Goal: Task Accomplishment & Management: Complete application form

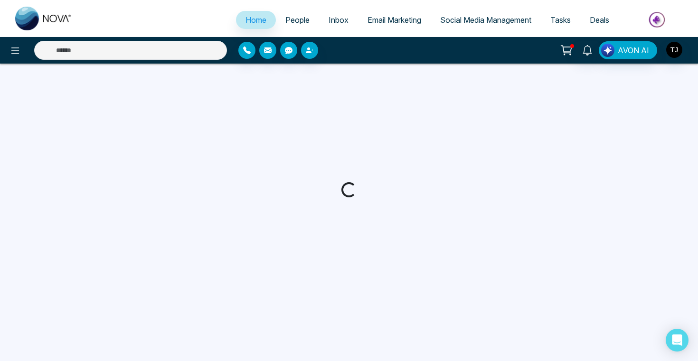
select select "*"
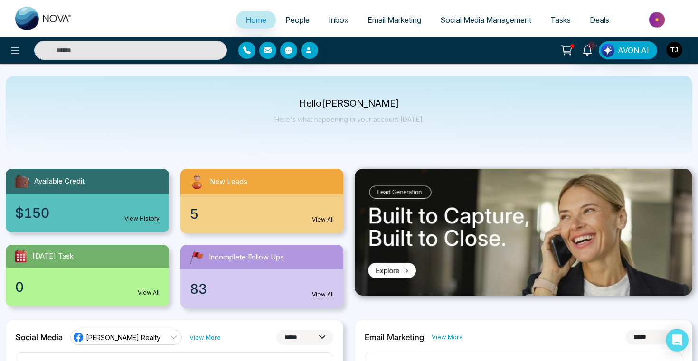
click at [650, 22] on img at bounding box center [657, 19] width 69 height 21
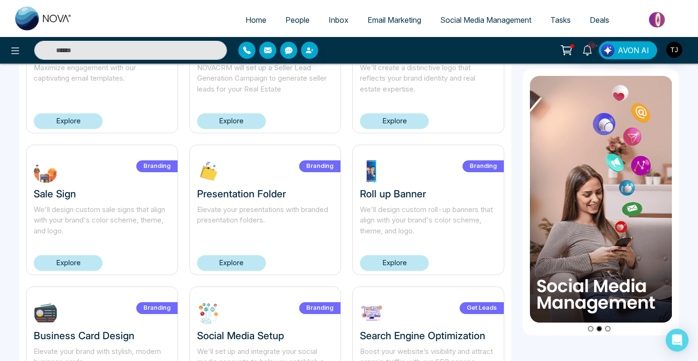
scroll to position [112, 0]
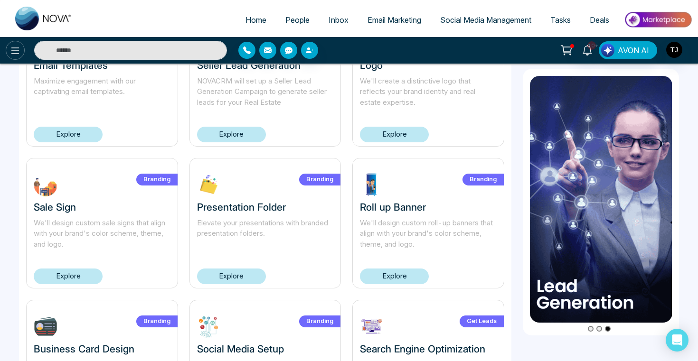
click at [15, 53] on icon at bounding box center [14, 50] width 11 height 11
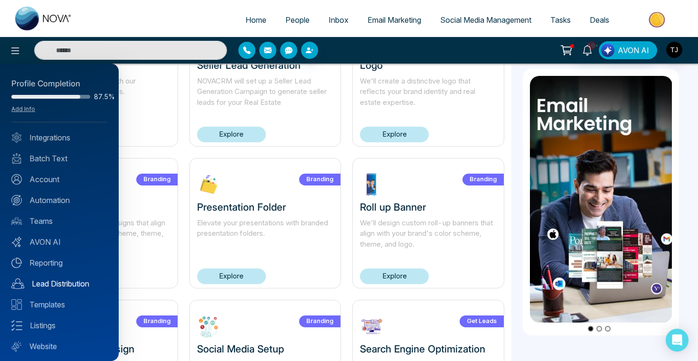
click at [33, 287] on link "Lead Distribution" at bounding box center [59, 283] width 96 height 11
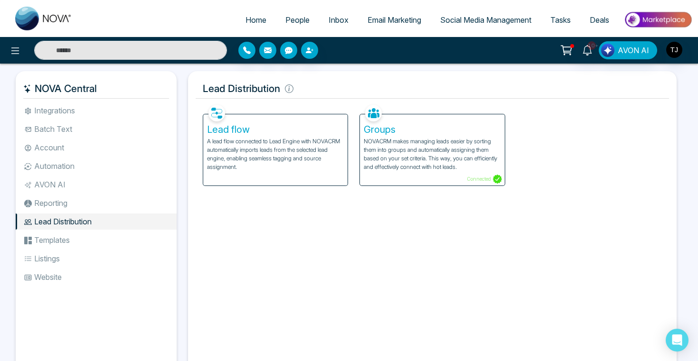
click at [272, 130] on h5 "Lead flow" at bounding box center [275, 129] width 137 height 11
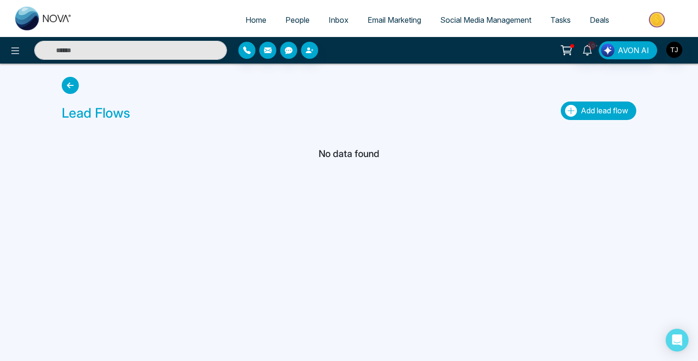
click at [572, 114] on icon "button" at bounding box center [571, 111] width 12 height 12
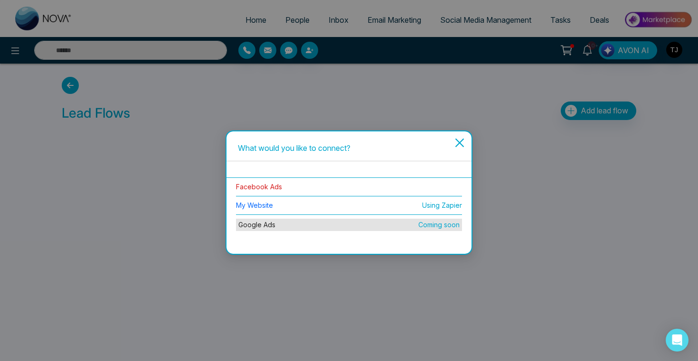
click at [245, 187] on link "Facebook Ads" at bounding box center [259, 187] width 46 height 8
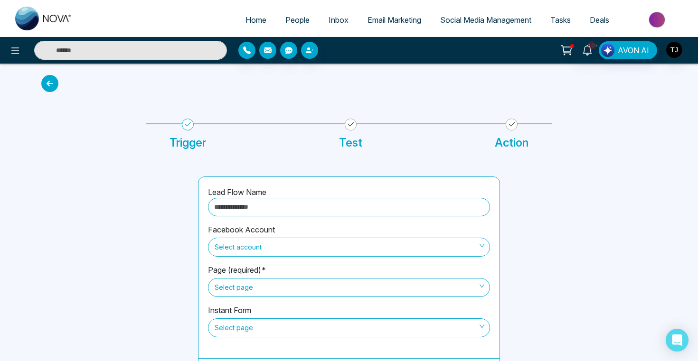
click at [261, 209] on input "text" at bounding box center [349, 207] width 282 height 19
type input "*******"
click at [281, 246] on span "Select account" at bounding box center [348, 247] width 269 height 16
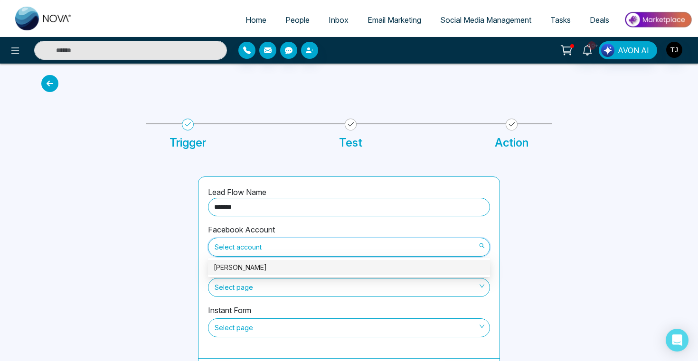
click at [279, 268] on div "[PERSON_NAME]" at bounding box center [349, 267] width 270 height 10
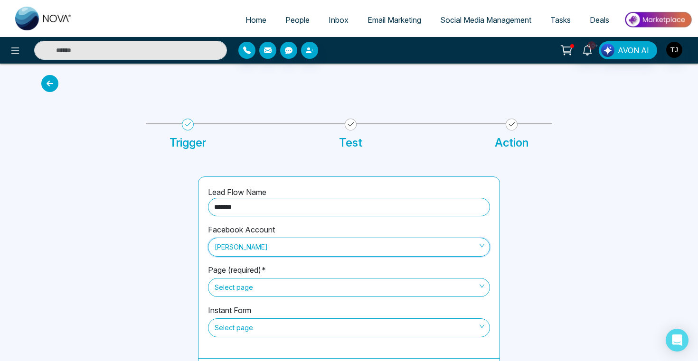
scroll to position [24, 0]
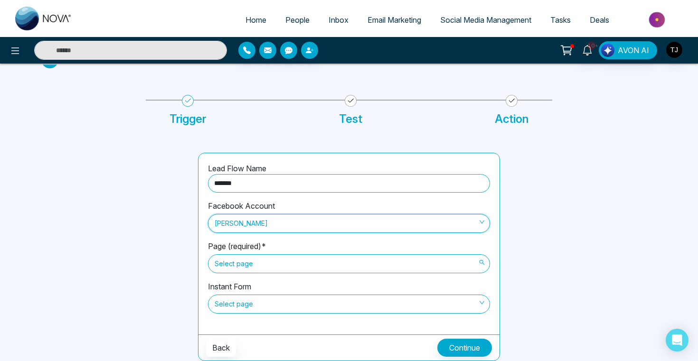
click at [272, 265] on span "Select page" at bounding box center [348, 264] width 269 height 16
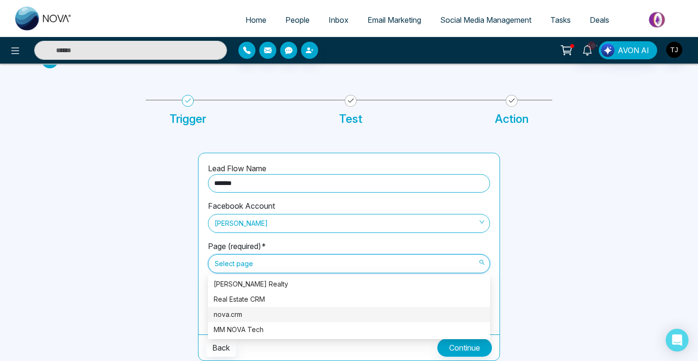
click at [271, 313] on div "nova.crm" at bounding box center [349, 314] width 270 height 10
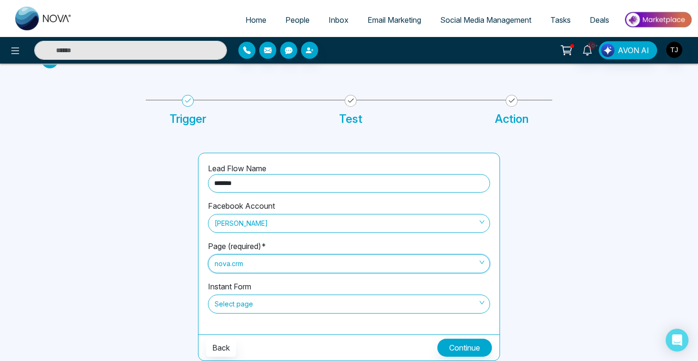
click at [245, 310] on span "Select page" at bounding box center [348, 304] width 269 height 16
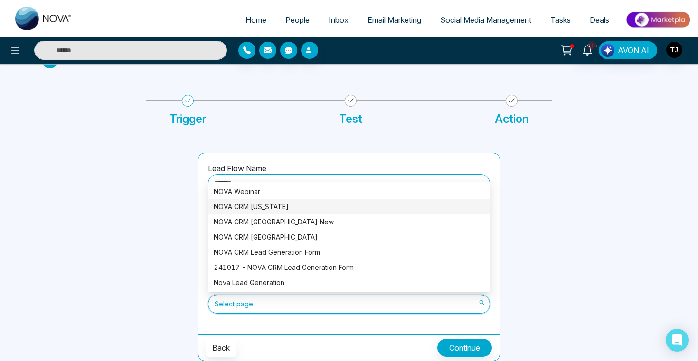
click at [255, 209] on div "NOVA CRM Florida" at bounding box center [349, 207] width 270 height 10
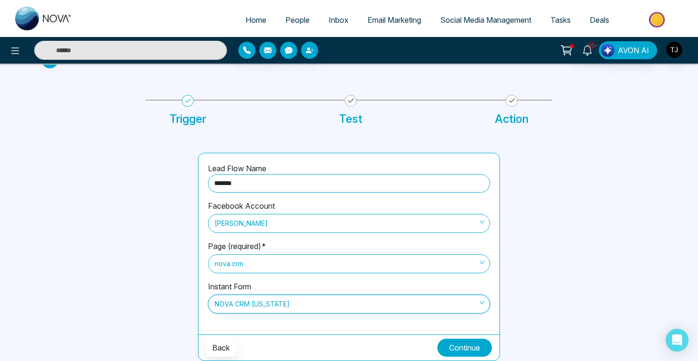
click at [458, 347] on button "Continue" at bounding box center [464, 348] width 55 height 18
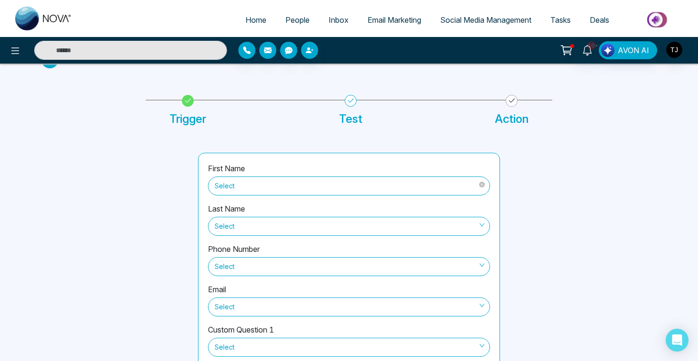
click at [349, 186] on span "Select" at bounding box center [348, 186] width 269 height 16
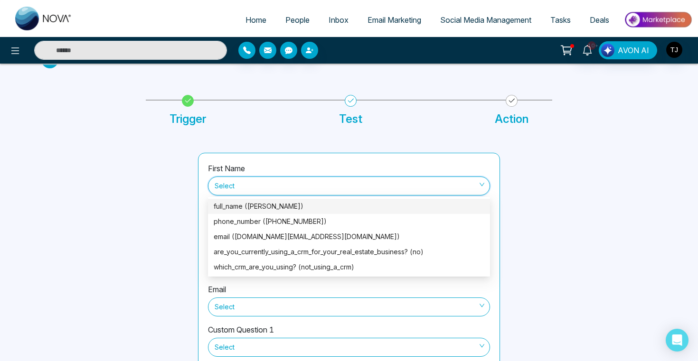
click at [310, 205] on div "full_name (Eliani Muñoz)" at bounding box center [349, 206] width 270 height 10
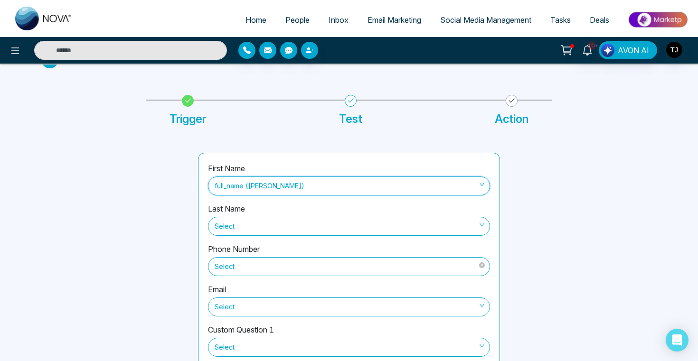
click at [262, 269] on span "Select" at bounding box center [348, 267] width 269 height 16
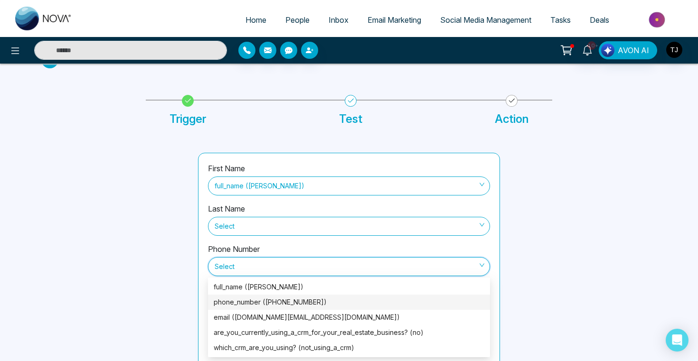
click at [256, 305] on div "phone_number (+17863975092)" at bounding box center [349, 302] width 270 height 10
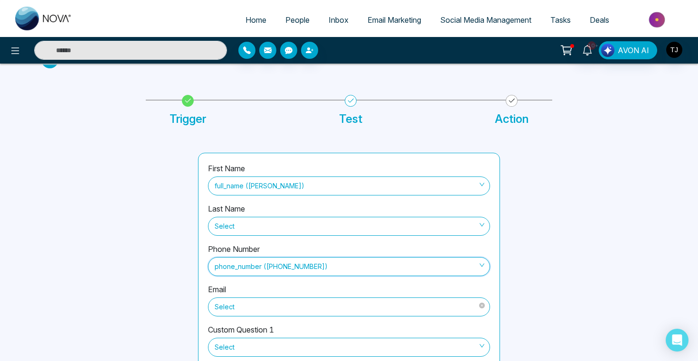
click at [256, 306] on span "Select" at bounding box center [348, 307] width 269 height 16
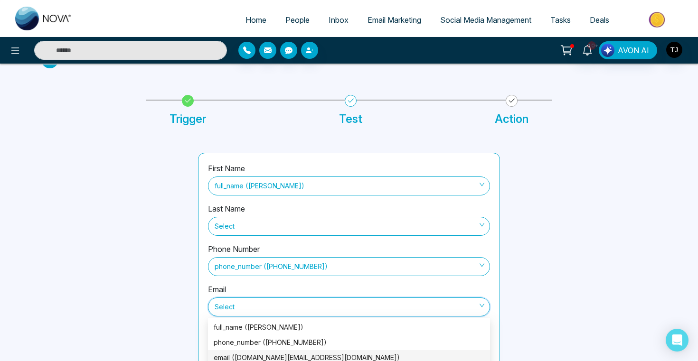
click at [252, 359] on div "email (eliani.munoz.realtor@gmail.com)" at bounding box center [349, 358] width 270 height 10
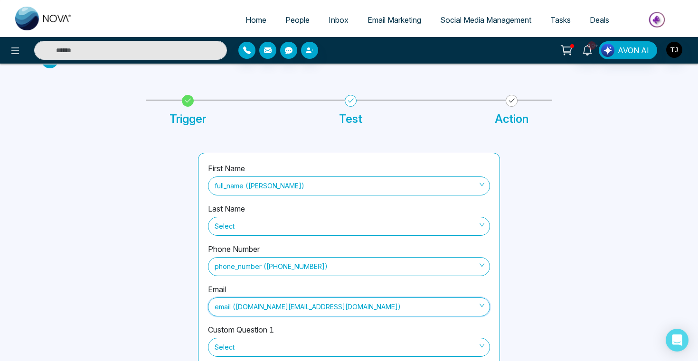
scroll to position [80, 0]
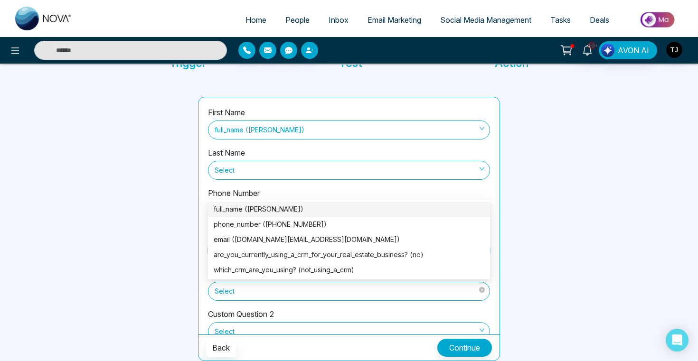
click at [235, 296] on span "Select" at bounding box center [348, 291] width 269 height 16
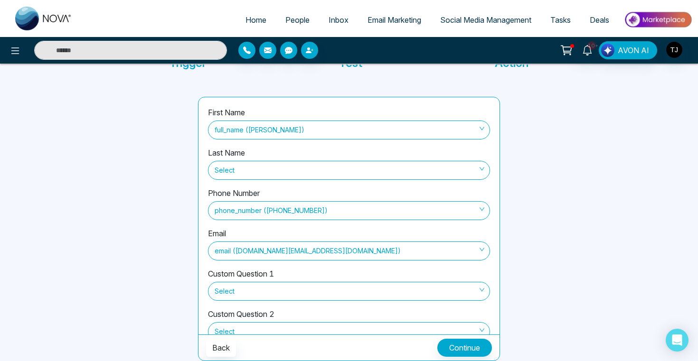
click at [185, 261] on div at bounding box center [114, 229] width 157 height 264
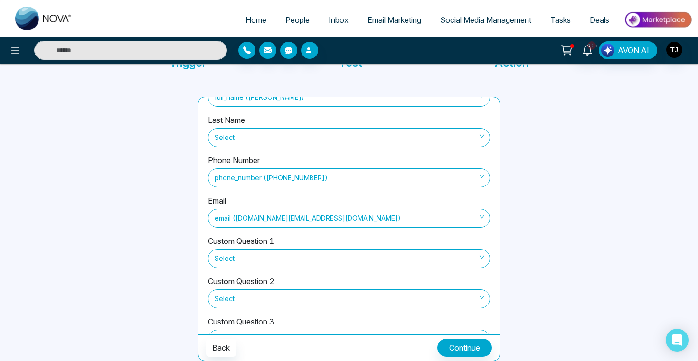
scroll to position [32, 0]
click at [321, 264] on span "Select" at bounding box center [348, 259] width 269 height 16
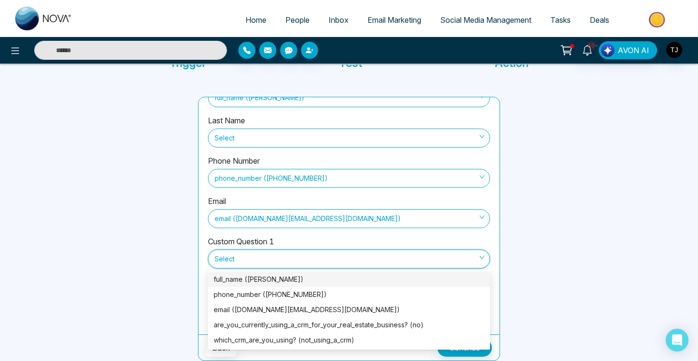
click at [310, 240] on div "Custom Question 1 Select" at bounding box center [349, 256] width 282 height 40
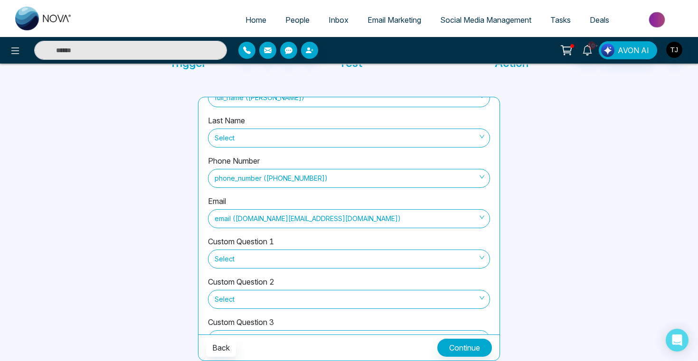
scroll to position [104, 0]
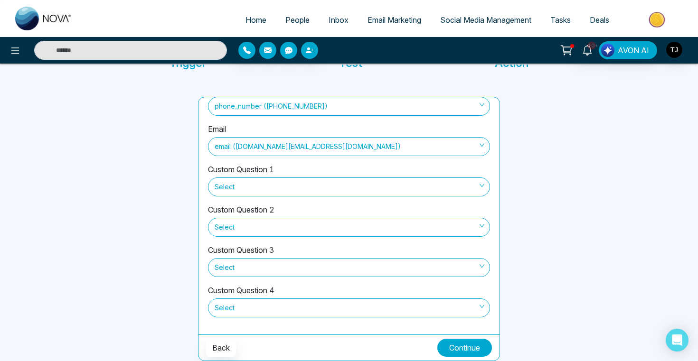
click at [464, 348] on button "Continue" at bounding box center [464, 348] width 55 height 18
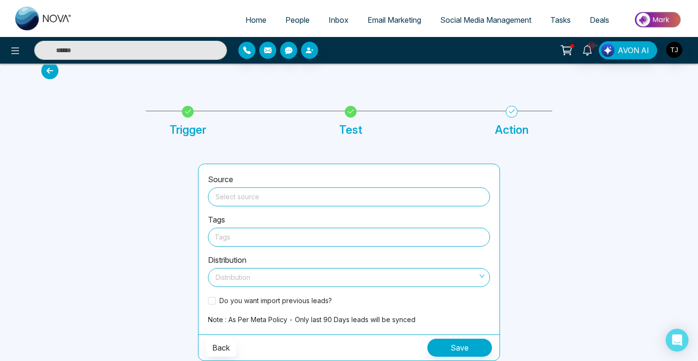
click at [324, 190] on input "search" at bounding box center [349, 195] width 270 height 14
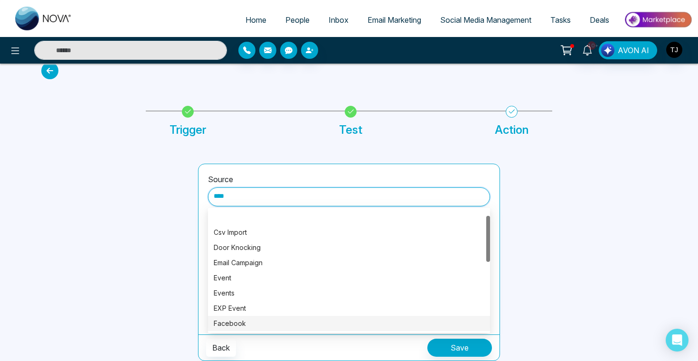
scroll to position [36, 0]
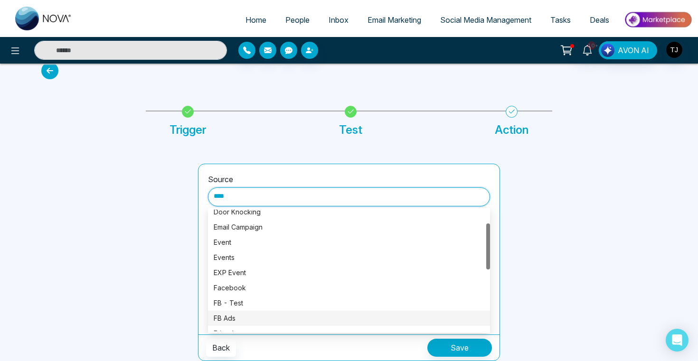
click at [268, 316] on div "FB Ads" at bounding box center [349, 318] width 270 height 10
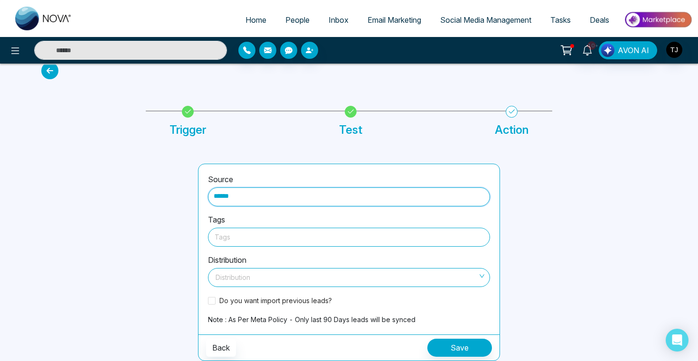
click at [240, 236] on div at bounding box center [348, 237] width 269 height 12
type input "******"
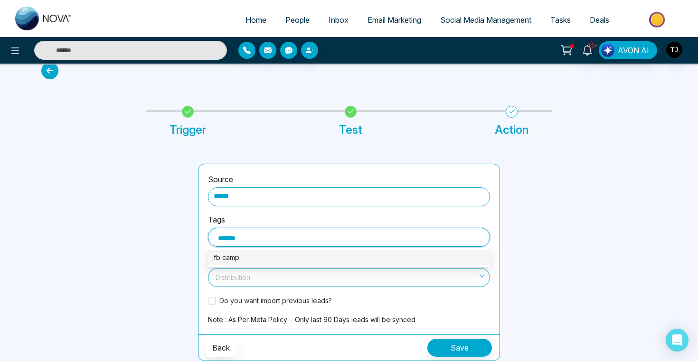
type input "*******"
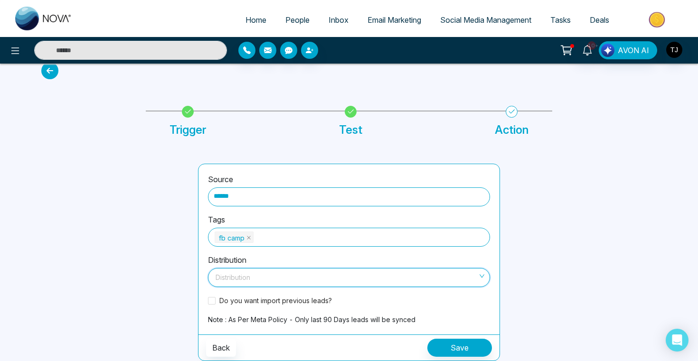
click at [233, 269] on span at bounding box center [346, 278] width 264 height 18
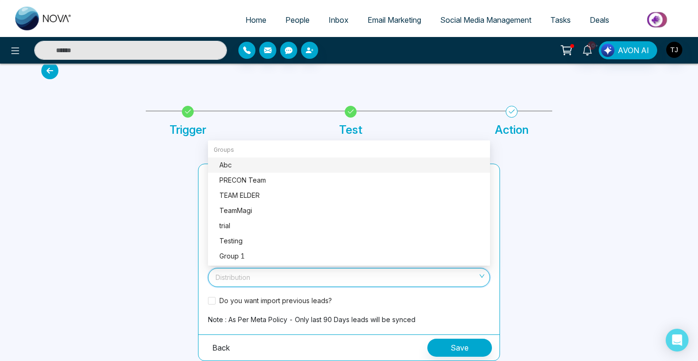
click at [215, 347] on button "Back" at bounding box center [221, 348] width 30 height 18
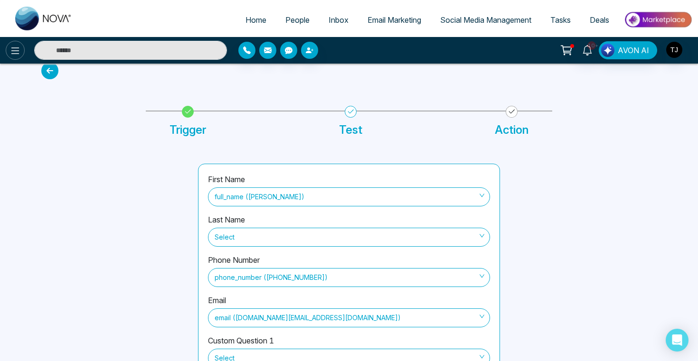
click at [12, 53] on icon at bounding box center [14, 50] width 11 height 11
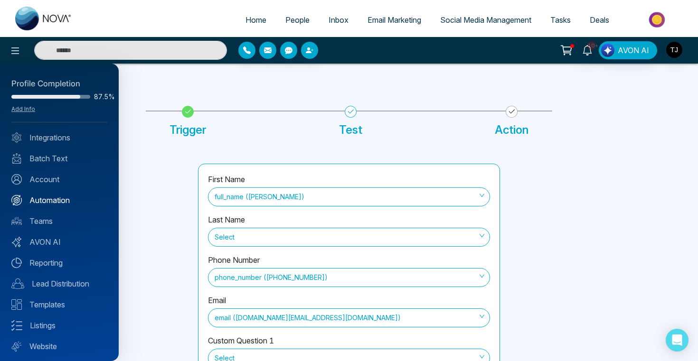
click at [35, 200] on link "Automation" at bounding box center [59, 200] width 96 height 11
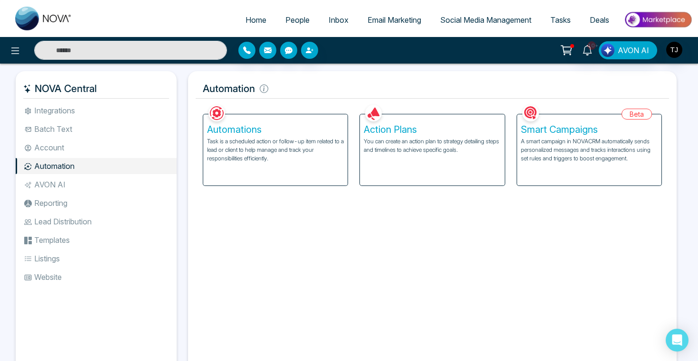
click at [368, 145] on p "You can create an action plan to strategy detailing steps and timelines to achi…" at bounding box center [432, 145] width 137 height 17
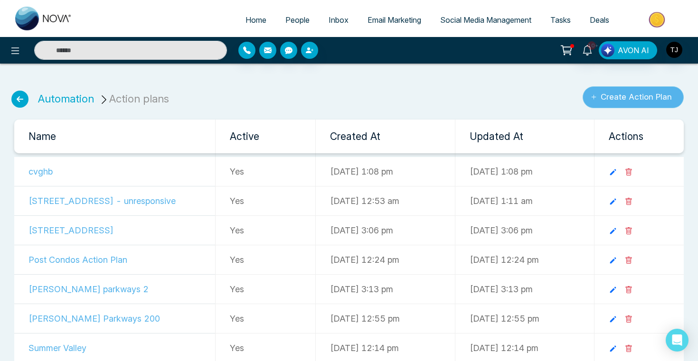
click at [604, 100] on button "Create Action Plan" at bounding box center [632, 97] width 101 height 22
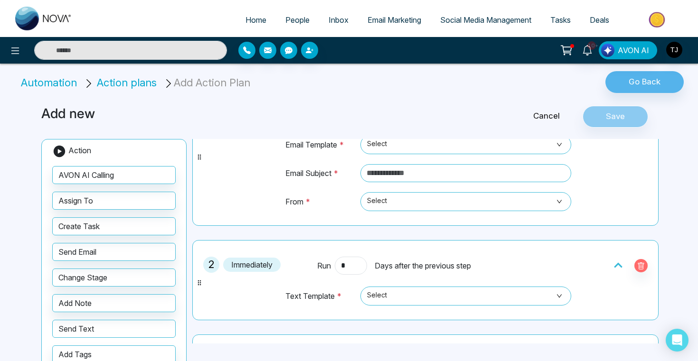
scroll to position [175, 0]
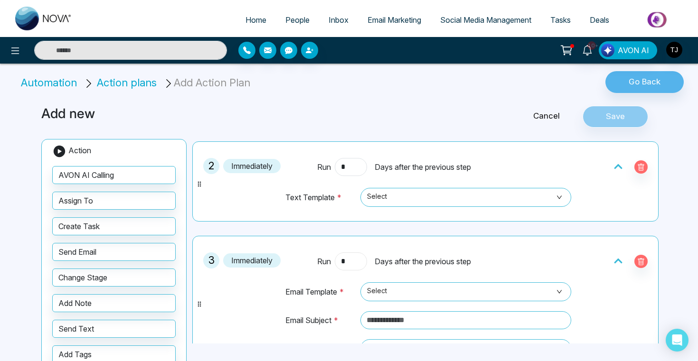
click at [352, 258] on input "*" at bounding box center [351, 261] width 32 height 18
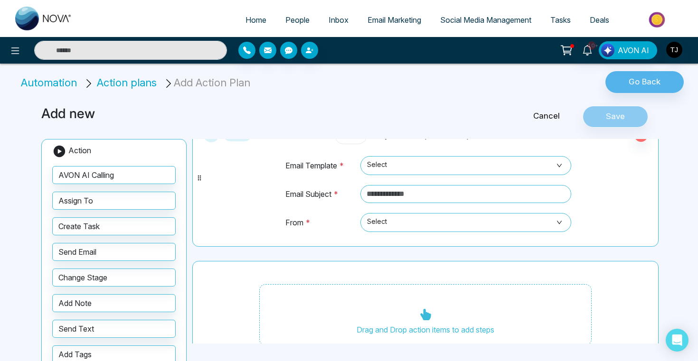
scroll to position [326, 0]
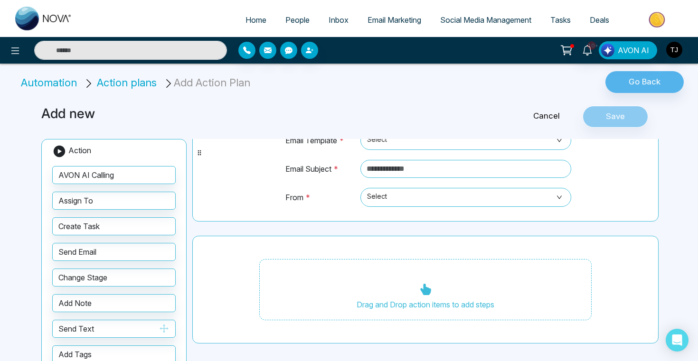
type input "*"
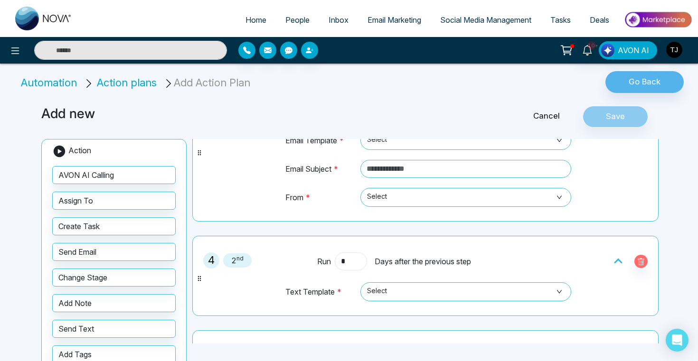
click at [354, 261] on input "*" at bounding box center [351, 261] width 32 height 18
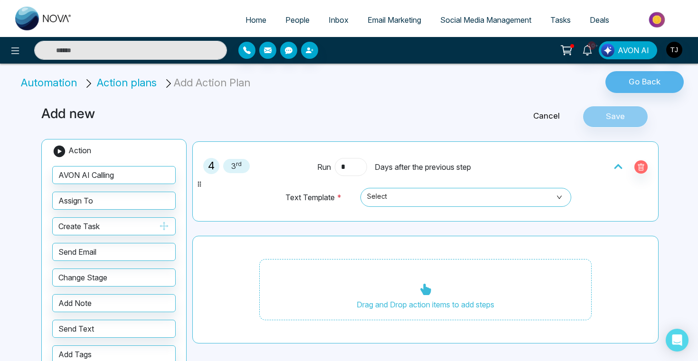
type input "*"
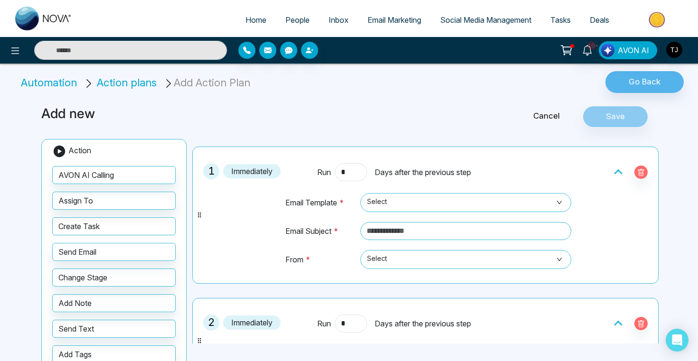
scroll to position [0, 0]
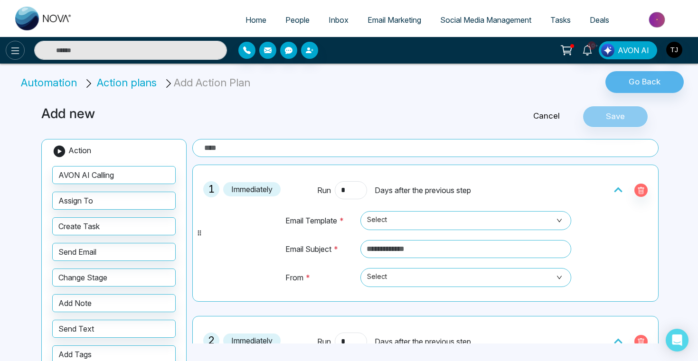
click at [11, 51] on icon at bounding box center [14, 50] width 11 height 11
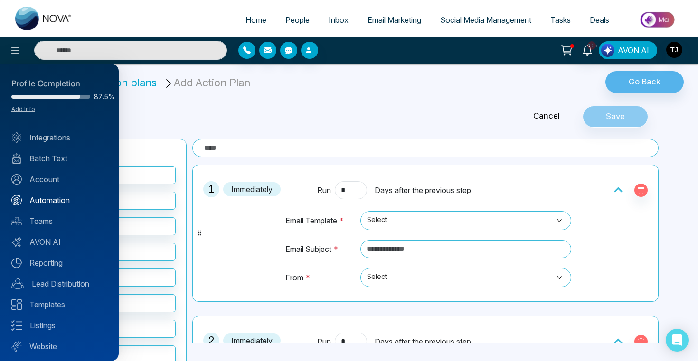
click at [46, 204] on link "Automation" at bounding box center [59, 200] width 96 height 11
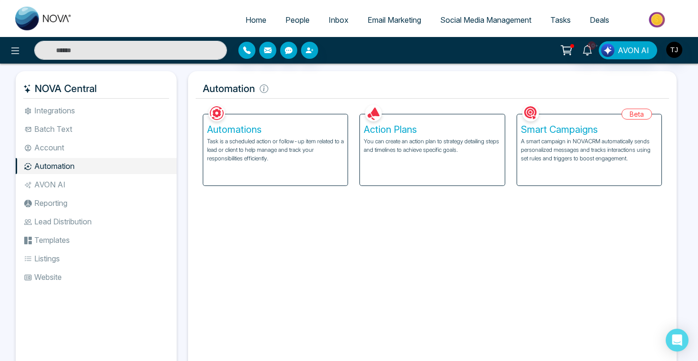
click at [278, 142] on p "Task is a scheduled action or follow-up item related to a lead or client to hel…" at bounding box center [275, 150] width 137 height 26
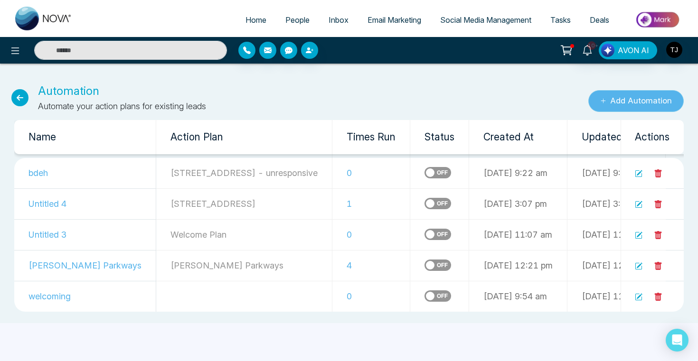
click at [622, 100] on button "Add Automation" at bounding box center [635, 101] width 95 height 22
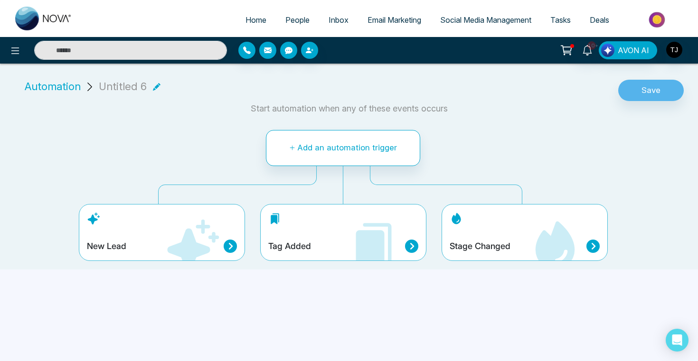
click at [140, 228] on div "New Lead" at bounding box center [162, 232] width 166 height 57
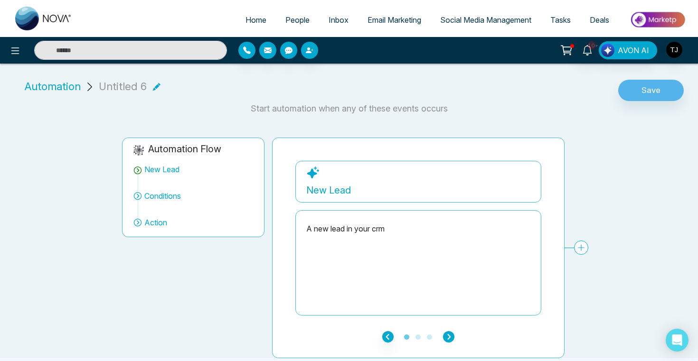
click at [444, 338] on icon "button" at bounding box center [448, 336] width 11 height 11
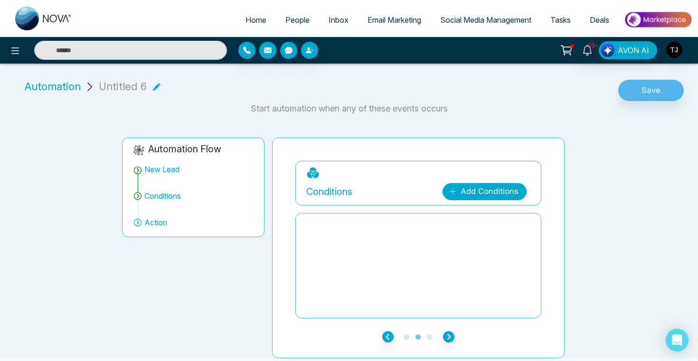
click at [481, 193] on link "Add Conditions" at bounding box center [484, 191] width 84 height 17
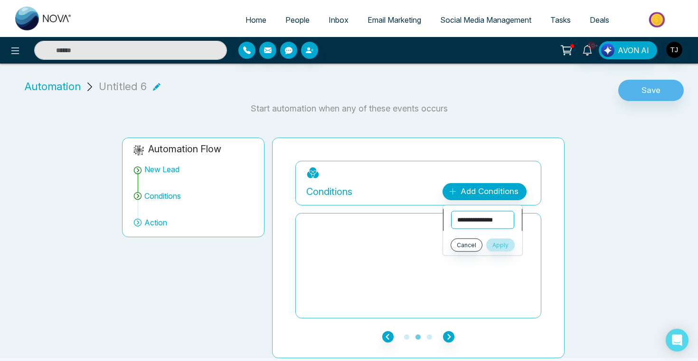
click at [477, 225] on select "**********" at bounding box center [482, 220] width 63 height 18
select select "****"
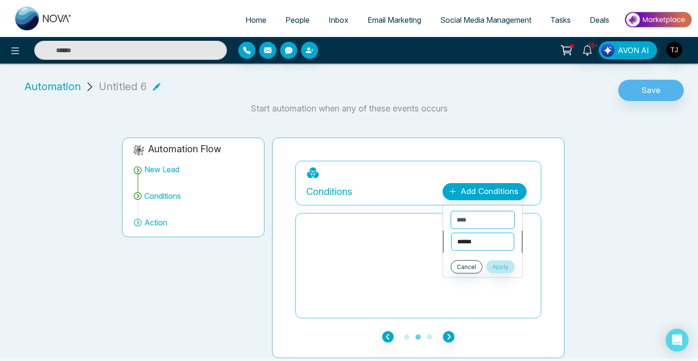
click at [484, 243] on select "**********" at bounding box center [482, 242] width 63 height 18
select select "*******"
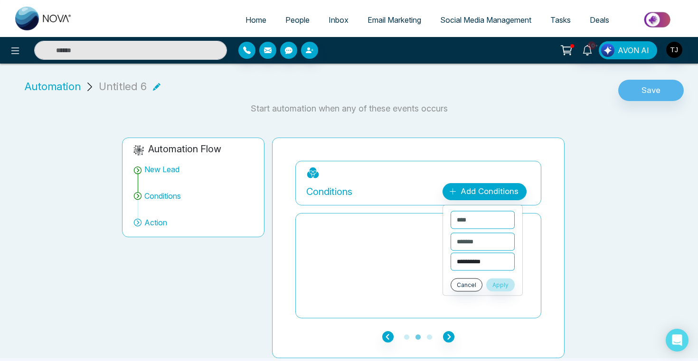
click at [485, 261] on select "**********" at bounding box center [482, 262] width 64 height 18
select select "***"
click at [511, 280] on button "Apply" at bounding box center [500, 285] width 28 height 13
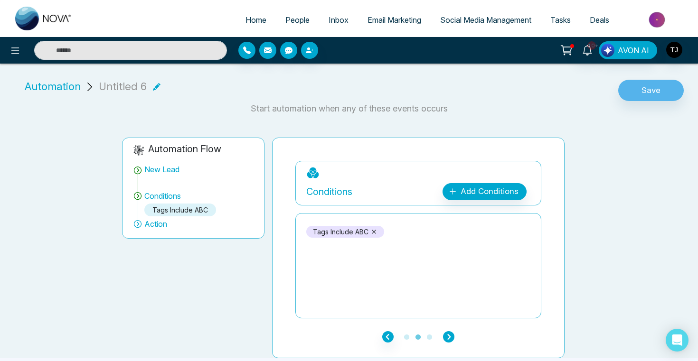
click at [450, 333] on icon "button" at bounding box center [448, 336] width 11 height 11
click at [485, 196] on div "Add Action Plan" at bounding box center [487, 192] width 61 height 12
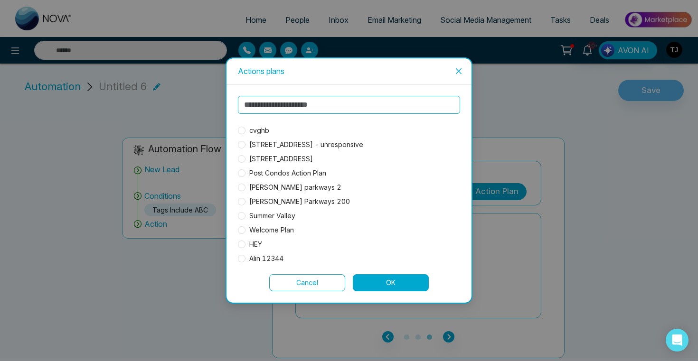
click at [263, 231] on span "Welcome Plan" at bounding box center [271, 230] width 52 height 10
click at [368, 285] on button "OK" at bounding box center [391, 282] width 76 height 17
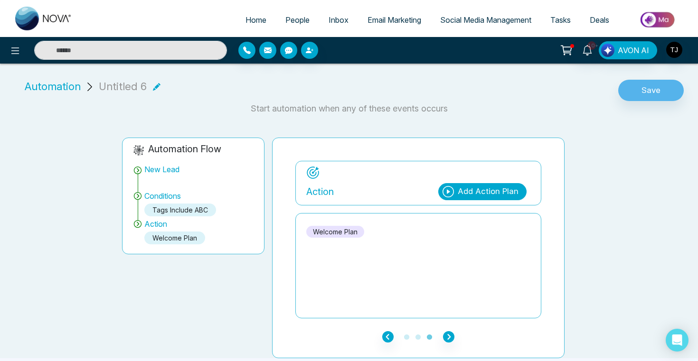
click at [245, 16] on span "Home" at bounding box center [255, 19] width 21 height 9
select select "*"
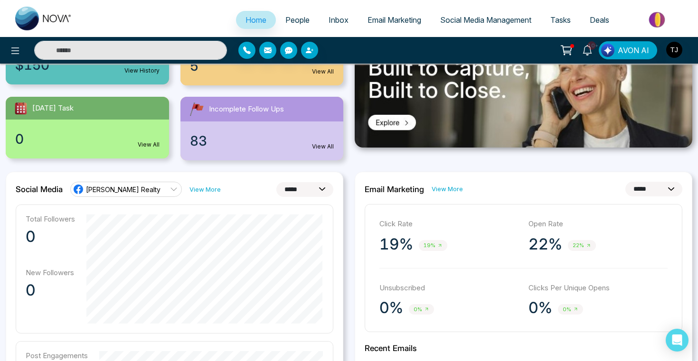
scroll to position [139, 0]
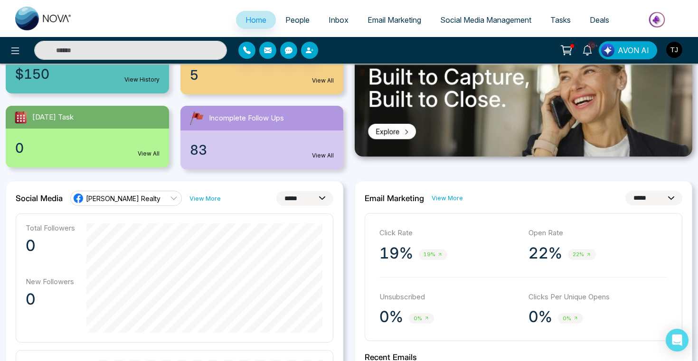
click at [150, 195] on span "[PERSON_NAME] Realty" at bounding box center [123, 198] width 75 height 9
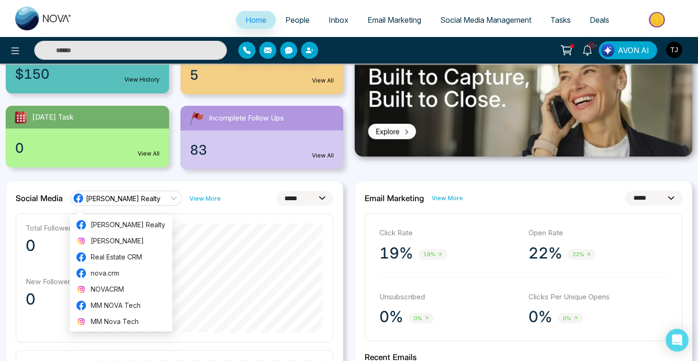
click at [46, 252] on p "0" at bounding box center [50, 245] width 49 height 19
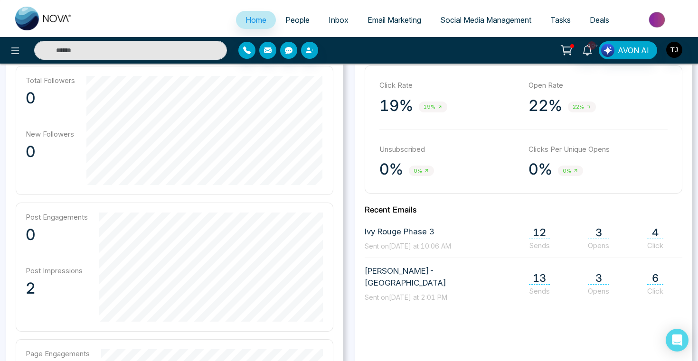
scroll to position [255, 0]
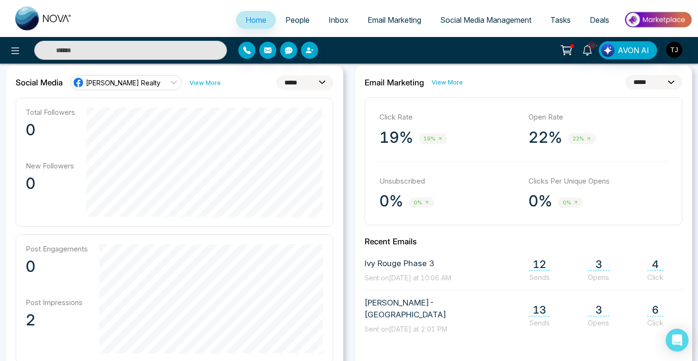
click at [305, 78] on select "**********" at bounding box center [304, 82] width 57 height 15
select select "**"
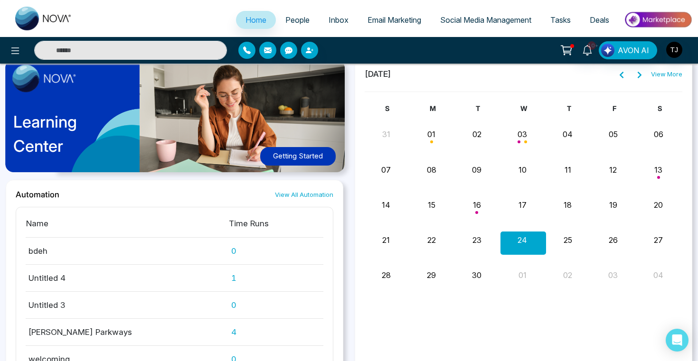
scroll to position [898, 0]
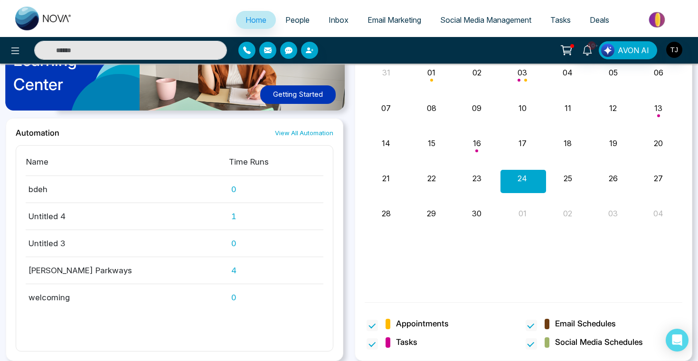
click at [292, 13] on link "People" at bounding box center [297, 20] width 43 height 18
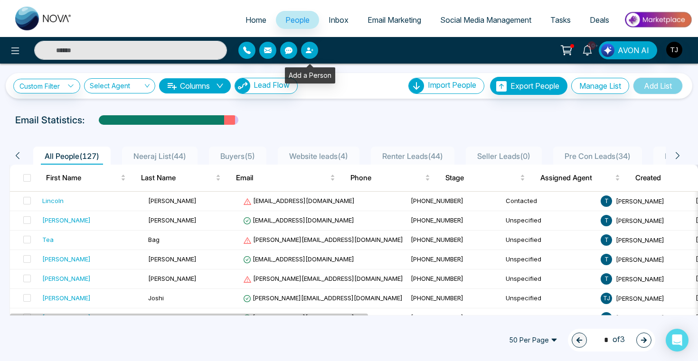
click at [312, 56] on button "button" at bounding box center [309, 50] width 17 height 17
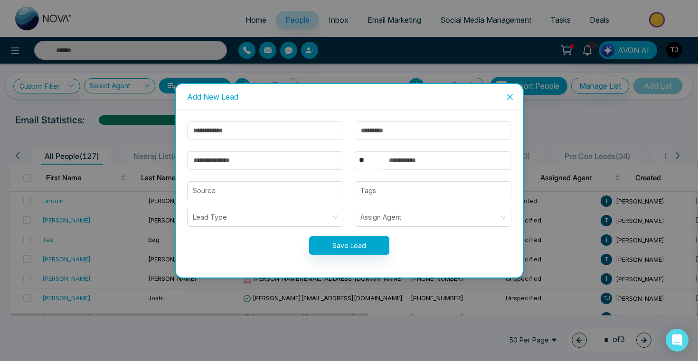
click at [502, 98] on span "Close" at bounding box center [510, 97] width 26 height 26
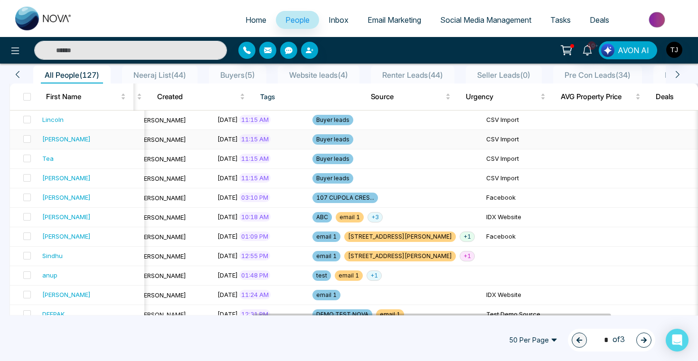
scroll to position [0, 504]
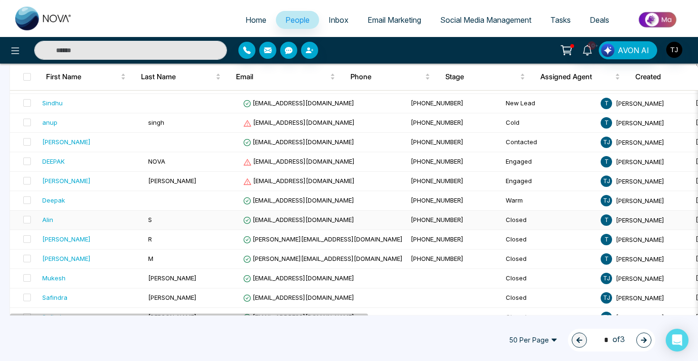
click at [48, 220] on div "Alin" at bounding box center [47, 219] width 11 height 9
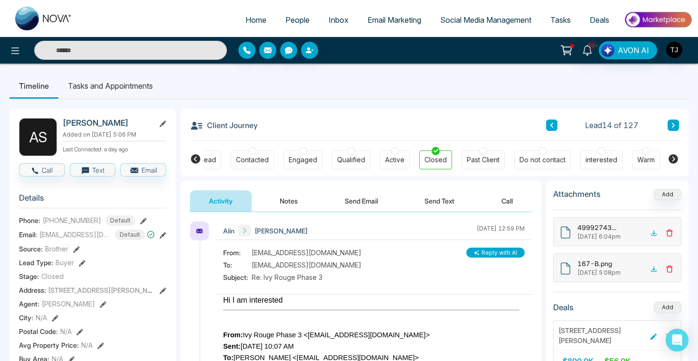
click at [298, 201] on button "Notes" at bounding box center [289, 200] width 56 height 21
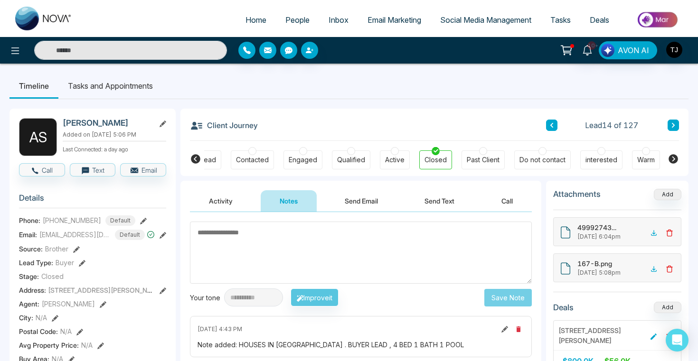
click at [357, 201] on button "Send Email" at bounding box center [361, 200] width 71 height 21
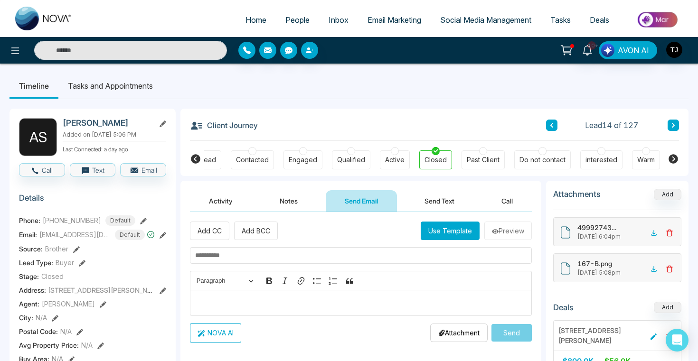
click at [439, 196] on button "Send Text" at bounding box center [439, 200] width 68 height 21
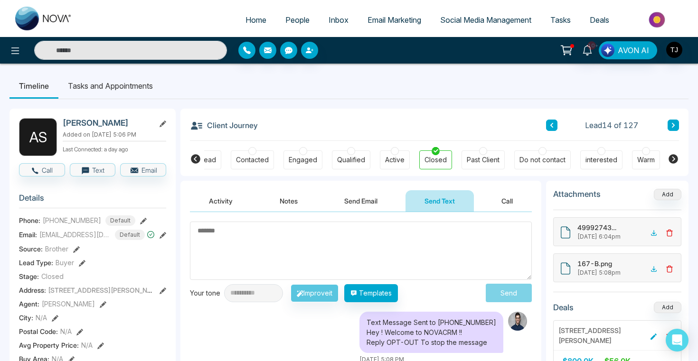
click at [256, 158] on div "Contacted" at bounding box center [252, 159] width 33 height 9
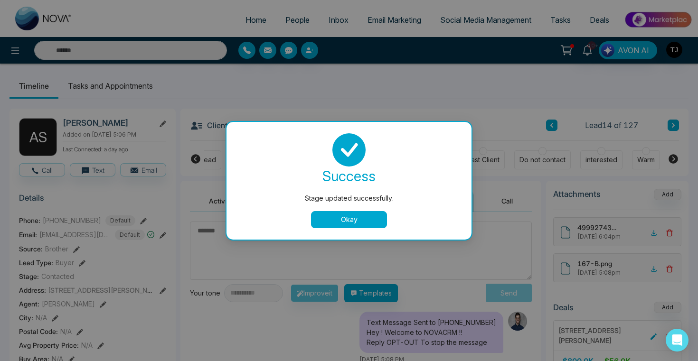
click at [346, 221] on button "Okay" at bounding box center [349, 219] width 76 height 17
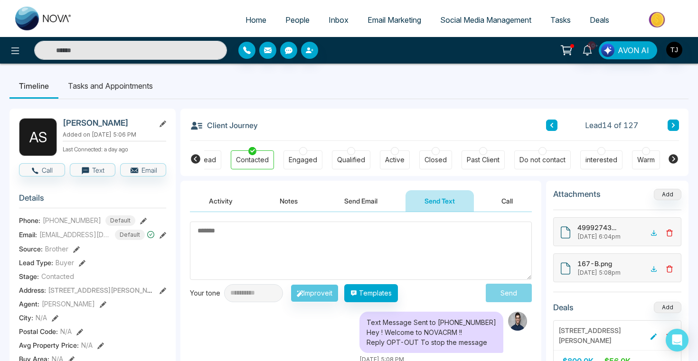
click at [395, 156] on div "Active" at bounding box center [394, 159] width 19 height 9
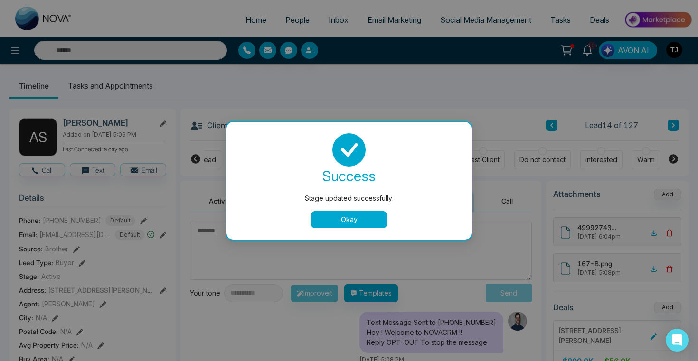
click at [513, 145] on div "Stage updated successfully. success Stage updated successfully. Okay" at bounding box center [349, 180] width 698 height 361
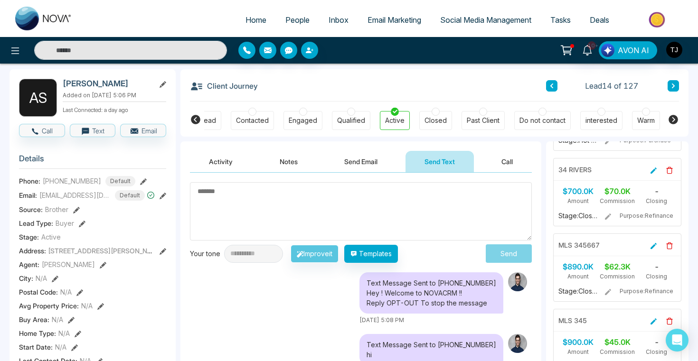
click at [276, 158] on button "Notes" at bounding box center [289, 161] width 56 height 21
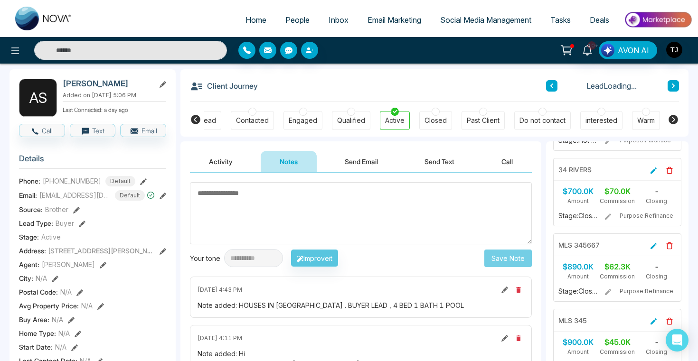
click at [269, 204] on textarea at bounding box center [361, 213] width 342 height 62
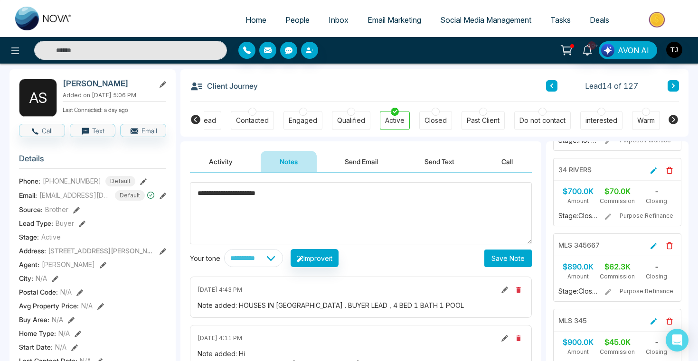
drag, startPoint x: 301, startPoint y: 192, endPoint x: 164, endPoint y: 187, distance: 137.7
click at [314, 209] on textarea "**********" at bounding box center [361, 213] width 342 height 62
type textarea "**********"
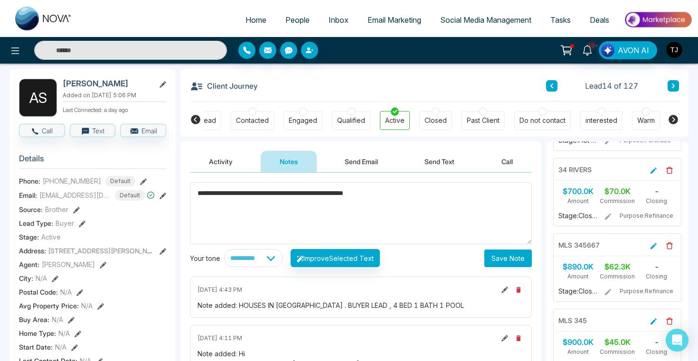
click at [491, 252] on button "Save Note" at bounding box center [507, 259] width 47 height 18
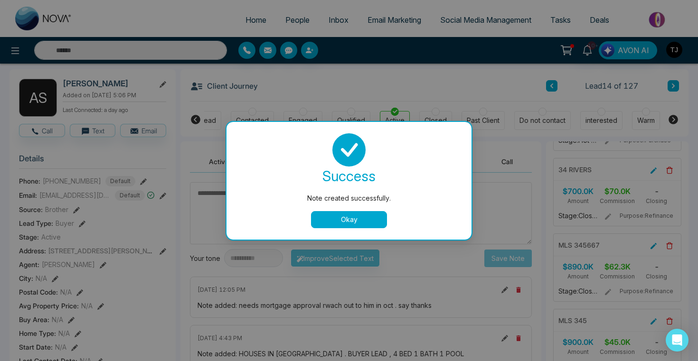
click at [343, 213] on button "Okay" at bounding box center [349, 219] width 76 height 17
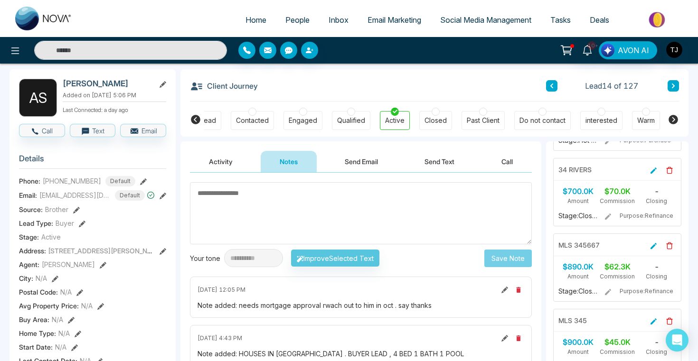
click at [229, 158] on button "Activity" at bounding box center [221, 161] width 62 height 21
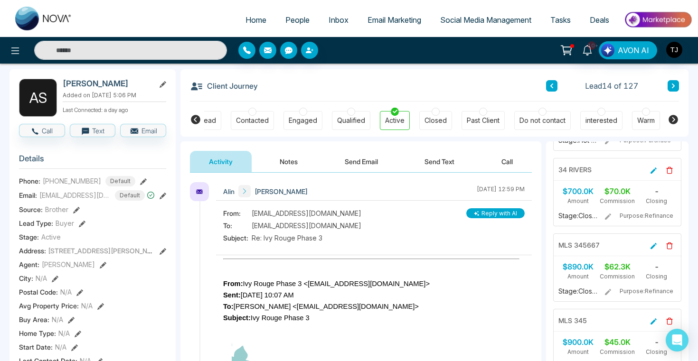
scroll to position [14, 0]
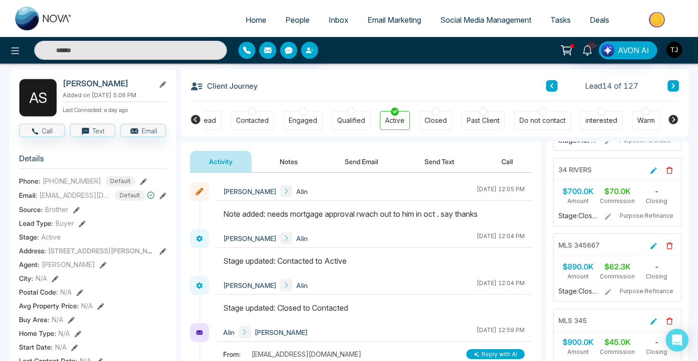
drag, startPoint x: 269, startPoint y: 215, endPoint x: 491, endPoint y: 211, distance: 221.7
click at [491, 211] on div "Note added: needs mortgage approval rwach out to him in oct . say thanks" at bounding box center [373, 213] width 301 height 11
click at [368, 158] on button "Send Email" at bounding box center [361, 161] width 71 height 21
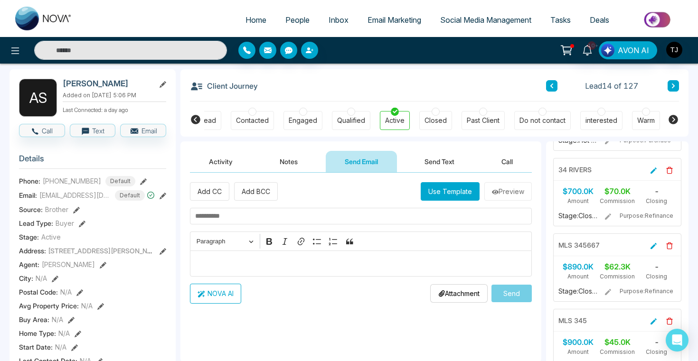
click at [270, 266] on p "Editor editing area: main" at bounding box center [361, 263] width 332 height 11
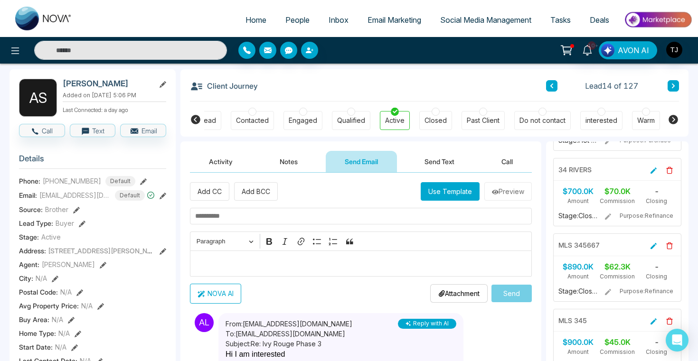
type textarea "**********"
click at [229, 294] on button "NOVA AI" at bounding box center [215, 294] width 51 height 20
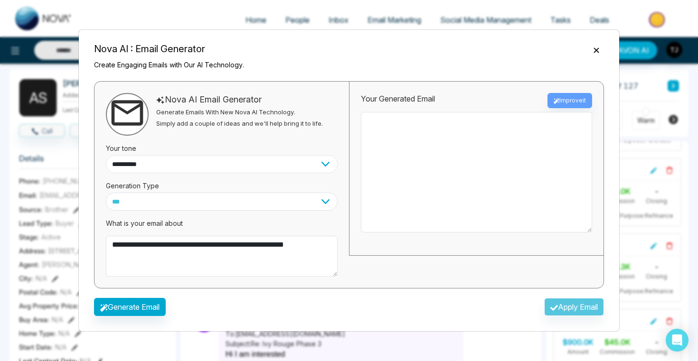
click at [230, 164] on select "**********" at bounding box center [222, 164] width 232 height 18
select select "*******"
click at [144, 308] on button "Generate Email" at bounding box center [130, 307] width 72 height 18
type textarea "**********"
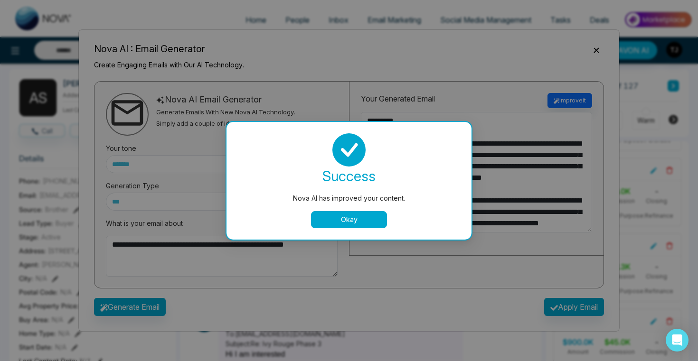
click at [379, 215] on button "Okay" at bounding box center [349, 219] width 76 height 17
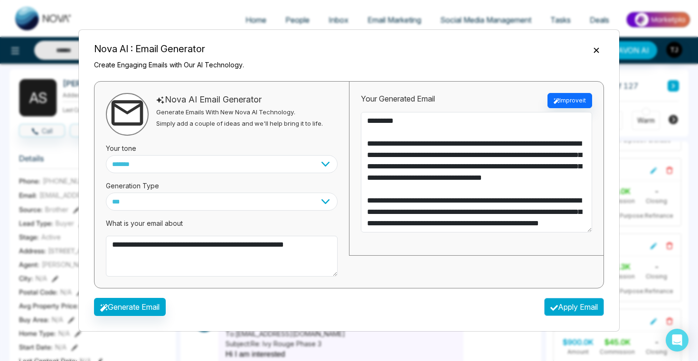
click at [555, 305] on button "Apply Email" at bounding box center [574, 307] width 60 height 18
type textarea "**********"
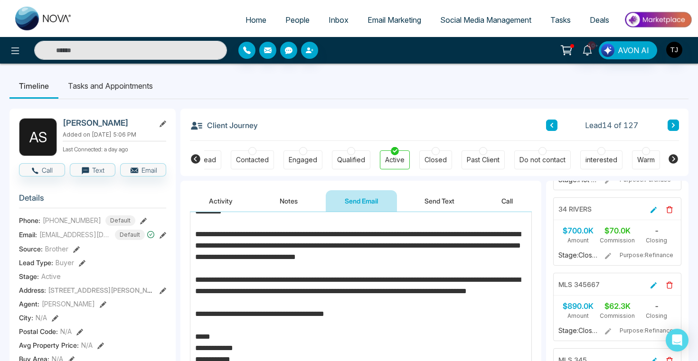
scroll to position [93, 0]
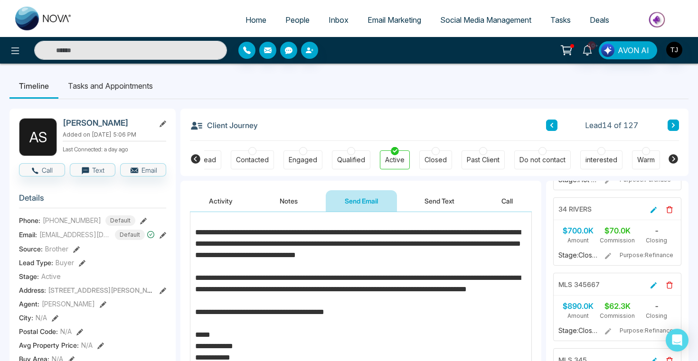
click at [456, 208] on button "Send Text" at bounding box center [439, 200] width 68 height 21
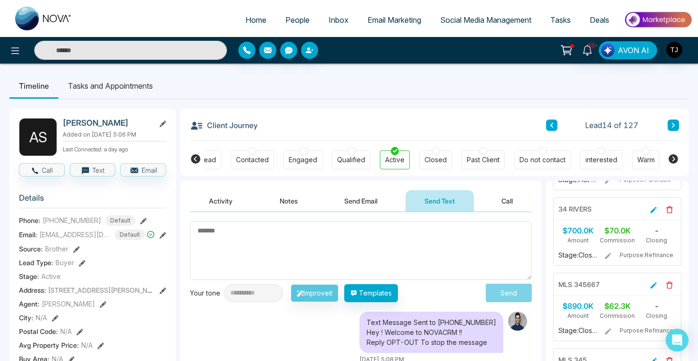
click at [96, 83] on li "Tasks and Appointments" at bounding box center [110, 86] width 104 height 26
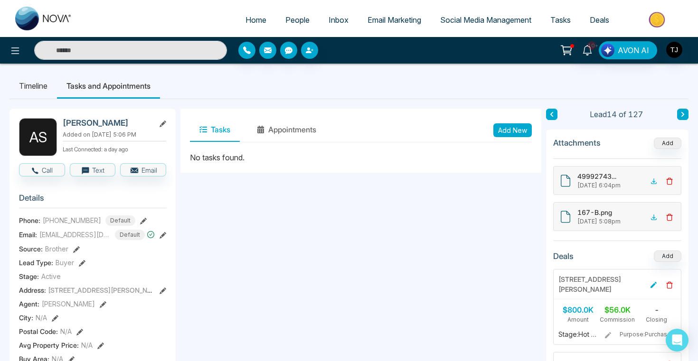
click at [518, 137] on div "Tasks Appointments Add New" at bounding box center [361, 130] width 342 height 24
click at [515, 131] on button "Add New" at bounding box center [512, 130] width 38 height 14
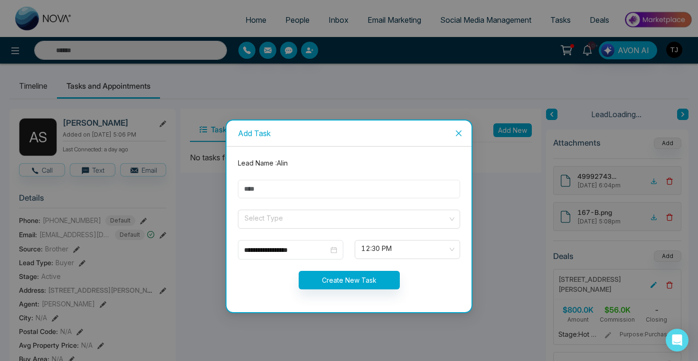
click at [323, 190] on input "text" at bounding box center [349, 189] width 222 height 19
click at [457, 133] on icon "close" at bounding box center [459, 134] width 8 height 8
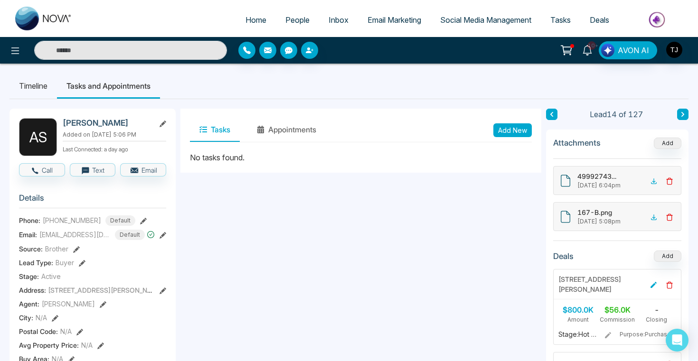
click at [585, 47] on icon at bounding box center [586, 50] width 9 height 10
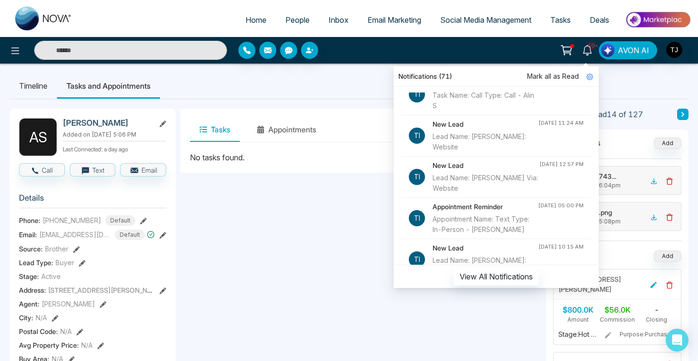
scroll to position [599, 0]
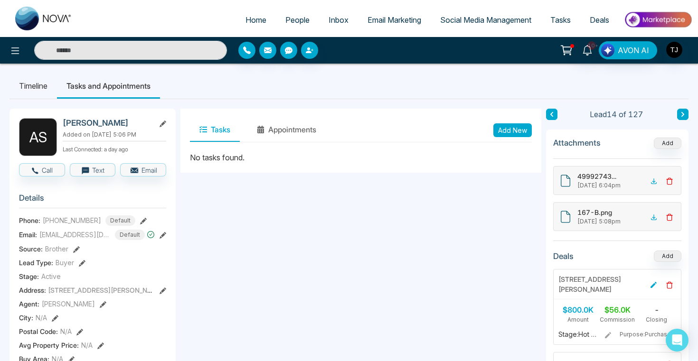
click at [276, 25] on link "People" at bounding box center [297, 20] width 43 height 18
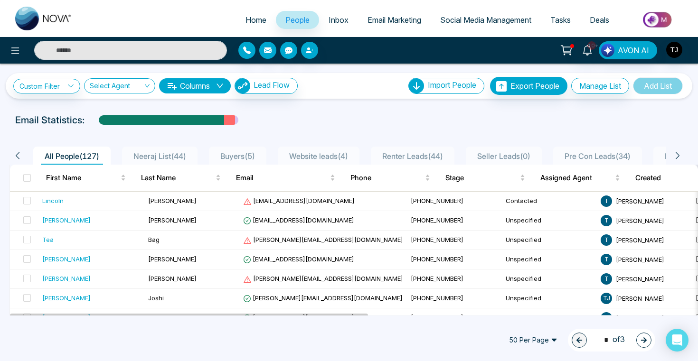
click at [380, 29] on li "Email Marketing" at bounding box center [394, 20] width 73 height 19
click at [382, 21] on span "Email Marketing" at bounding box center [394, 19] width 54 height 9
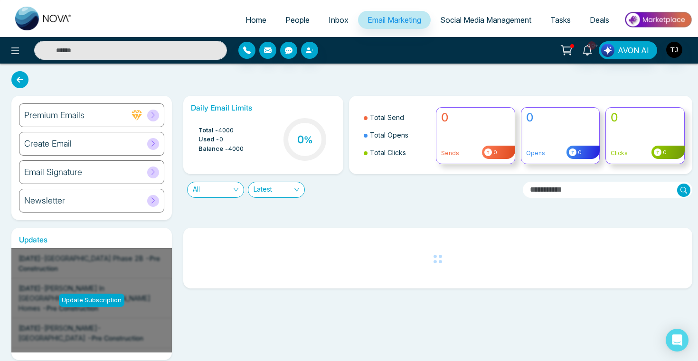
click at [61, 149] on h6 "Create Email" at bounding box center [47, 144] width 47 height 10
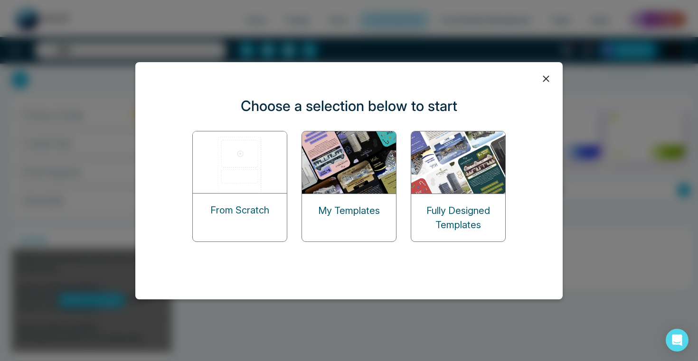
click at [246, 148] on img at bounding box center [240, 162] width 95 height 62
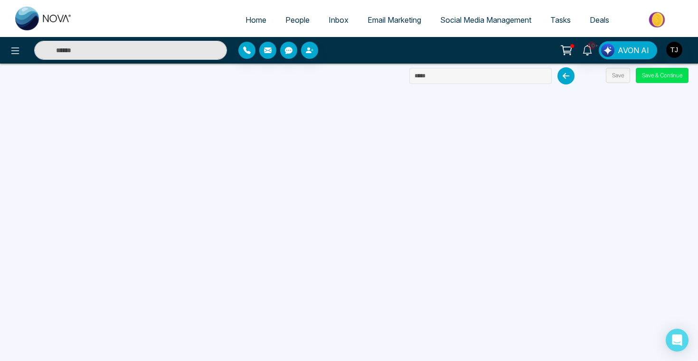
click at [563, 75] on icon at bounding box center [565, 75] width 17 height 17
click at [391, 20] on span "Email Marketing" at bounding box center [394, 19] width 54 height 9
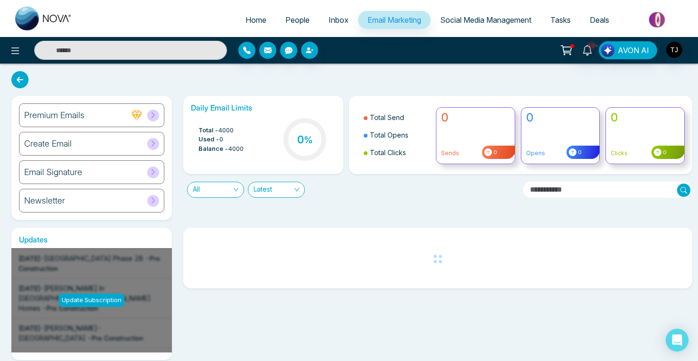
click at [80, 204] on div "Newsletter" at bounding box center [91, 201] width 145 height 24
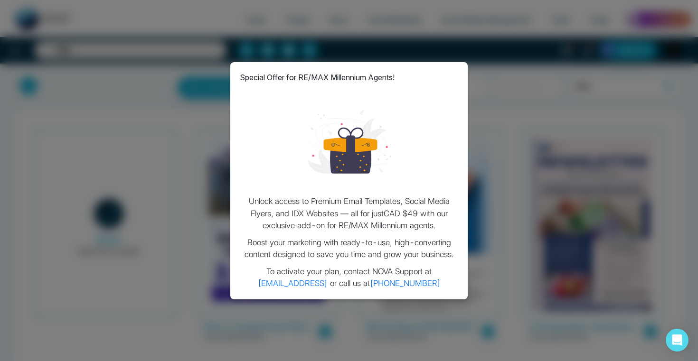
click at [71, 91] on div "Special Offer for RE/MAX Millennium Agents! Unlock access to Premium Email Temp…" at bounding box center [349, 180] width 698 height 361
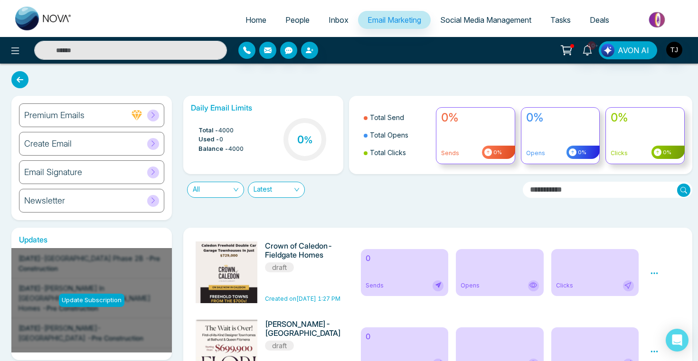
click at [654, 270] on icon at bounding box center [654, 273] width 9 height 9
click at [661, 299] on link "Edit" at bounding box center [662, 301] width 11 height 8
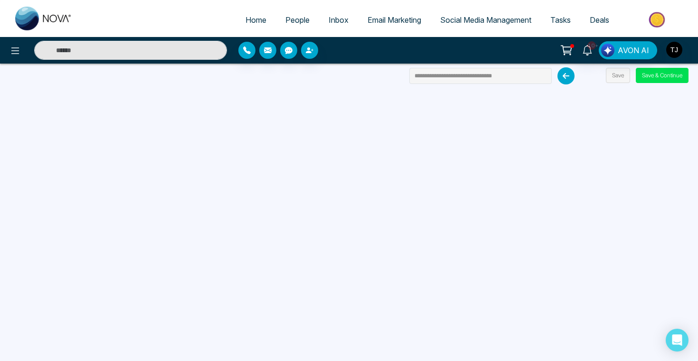
click at [376, 15] on span "Email Marketing" at bounding box center [394, 19] width 54 height 9
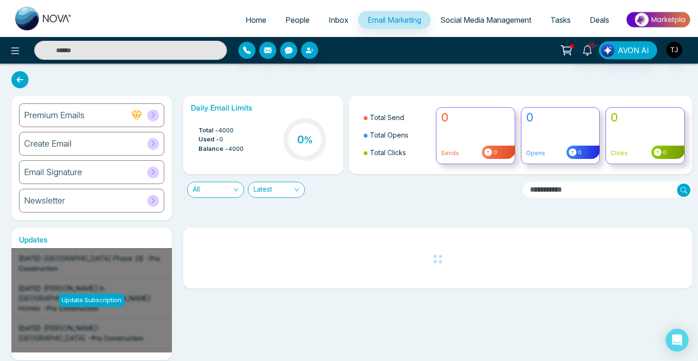
click at [456, 20] on span "Social Media Management" at bounding box center [485, 19] width 91 height 9
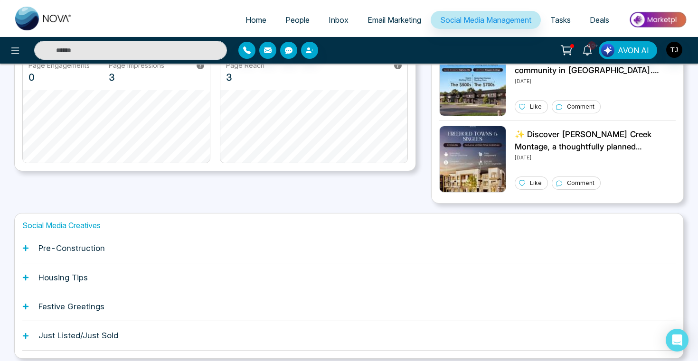
scroll to position [252, 0]
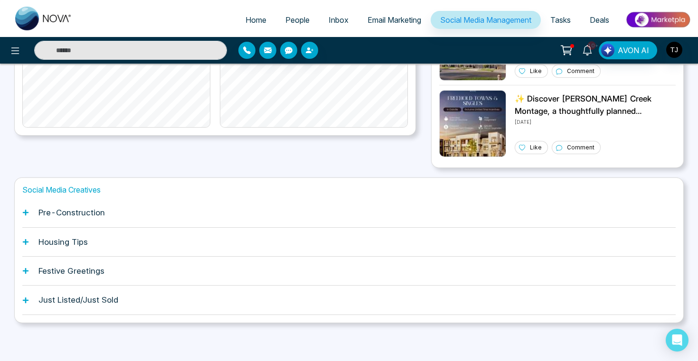
click at [158, 215] on div "Pre-Construction" at bounding box center [348, 212] width 653 height 29
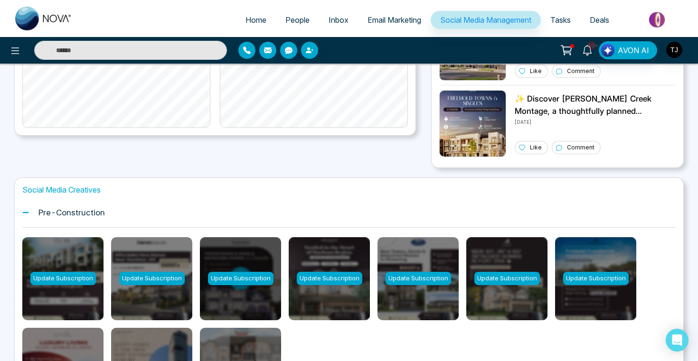
click at [240, 278] on div "Update Subscription" at bounding box center [240, 278] width 65 height 13
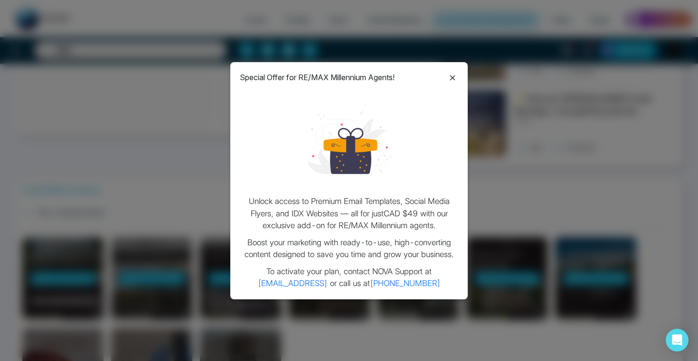
click at [189, 118] on div "Special Offer for RE/MAX Millennium Agents! Unlock access to Premium Email Temp…" at bounding box center [349, 180] width 698 height 361
click at [457, 82] on icon at bounding box center [452, 77] width 11 height 11
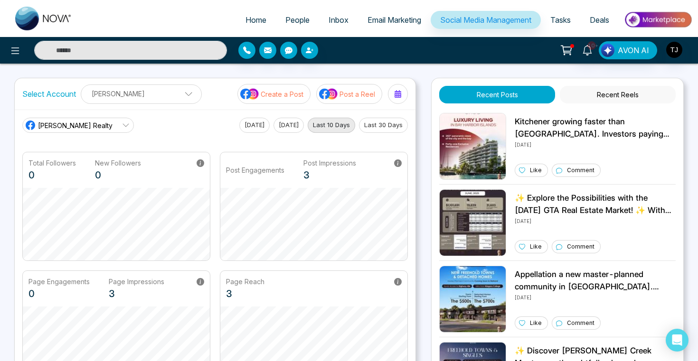
scroll to position [37, 0]
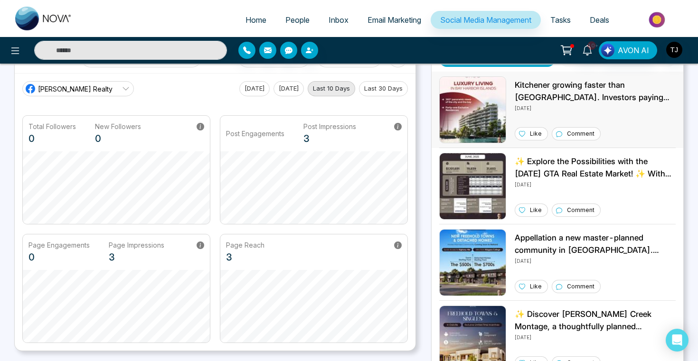
click at [463, 106] on img at bounding box center [472, 109] width 67 height 67
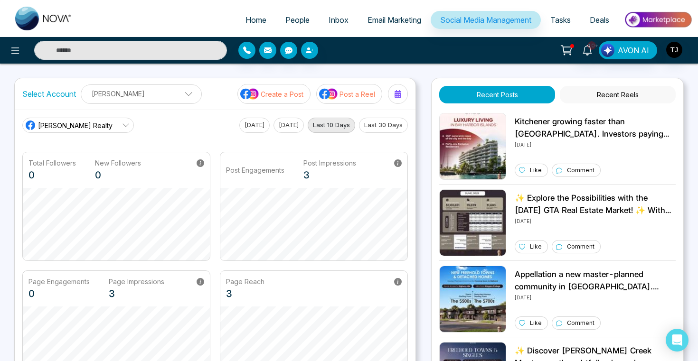
click at [597, 17] on span "Deals" at bounding box center [598, 19] width 19 height 9
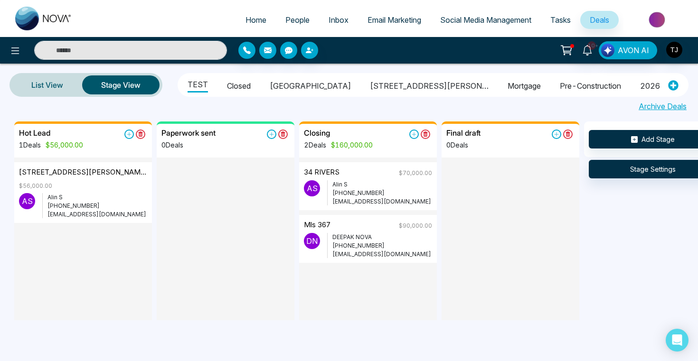
click at [507, 90] on li "Mortgage" at bounding box center [523, 84] width 33 height 16
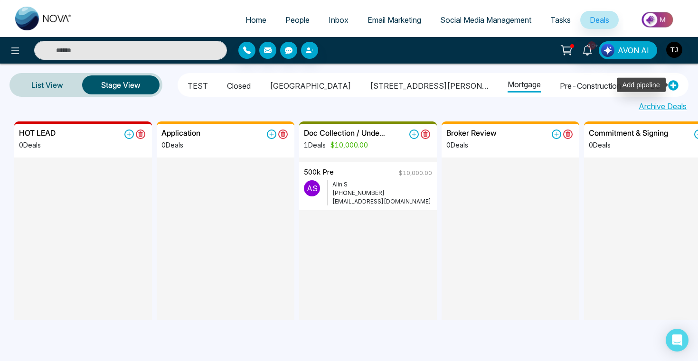
click at [675, 84] on icon at bounding box center [673, 86] width 10 height 10
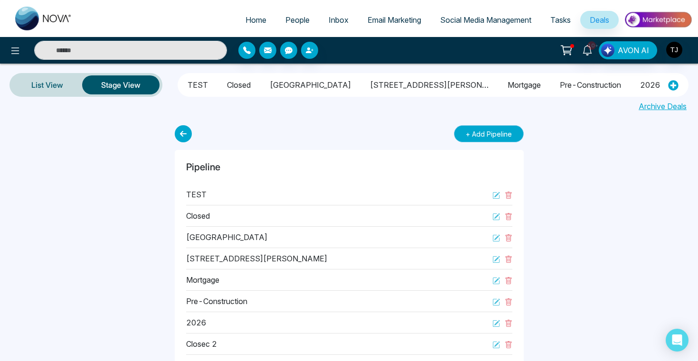
click at [496, 128] on button "+ Add Pipeline" at bounding box center [489, 133] width 70 height 17
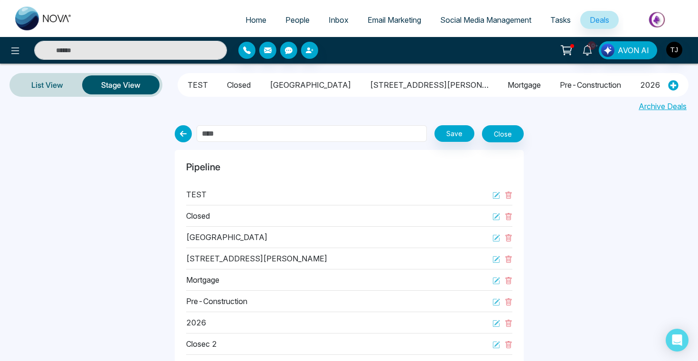
click at [270, 133] on input "text" at bounding box center [311, 133] width 230 height 17
type input "**"
click at [457, 141] on button "Save" at bounding box center [454, 133] width 40 height 17
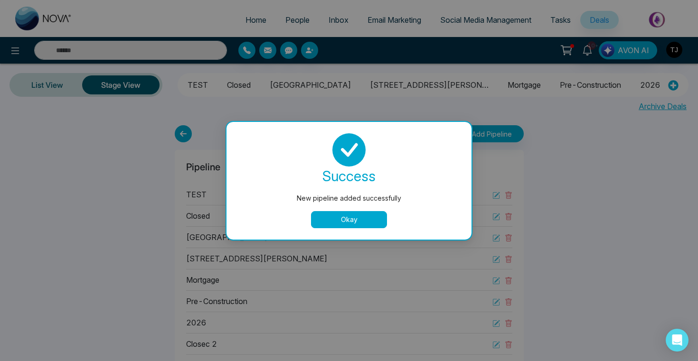
click at [380, 214] on button "Okay" at bounding box center [349, 219] width 76 height 17
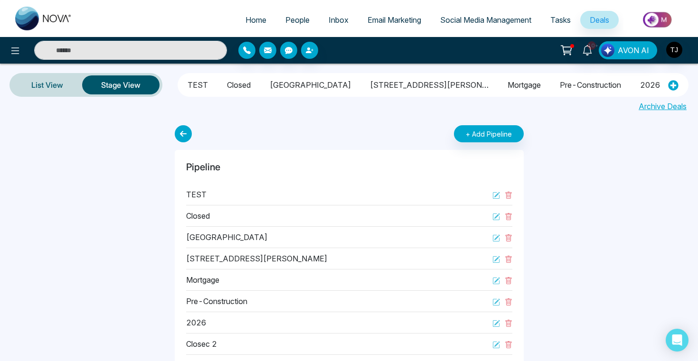
scroll to position [0, 568]
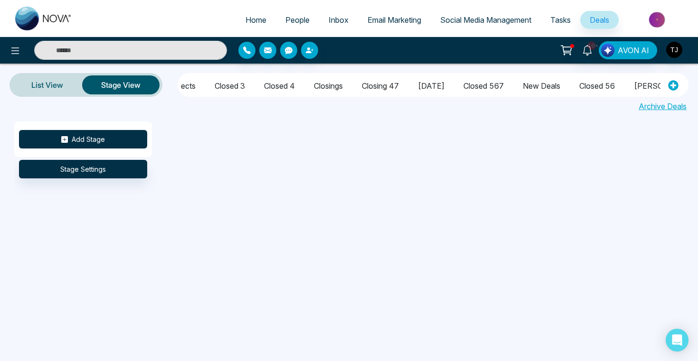
click at [85, 136] on button "Add Stage" at bounding box center [83, 139] width 128 height 19
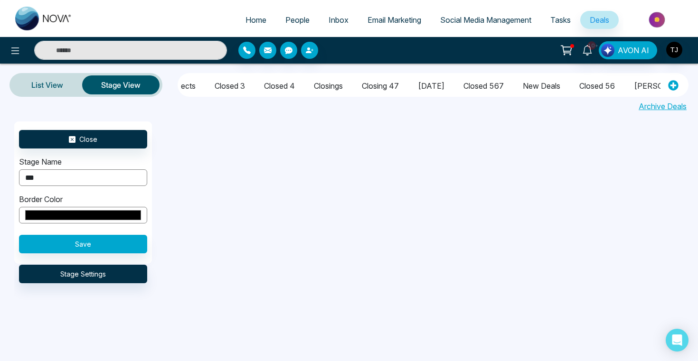
type input "**********"
click at [129, 242] on button "Save" at bounding box center [83, 244] width 128 height 19
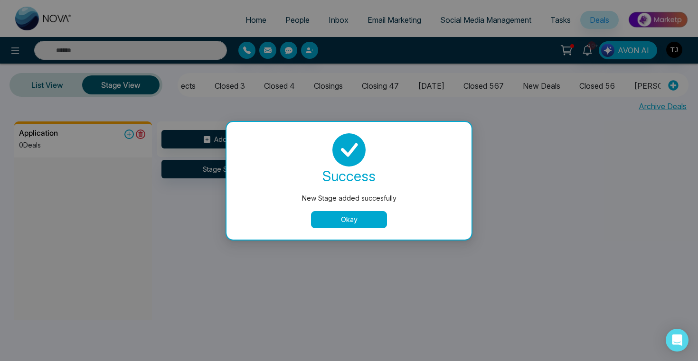
click at [341, 222] on button "Okay" at bounding box center [349, 219] width 76 height 17
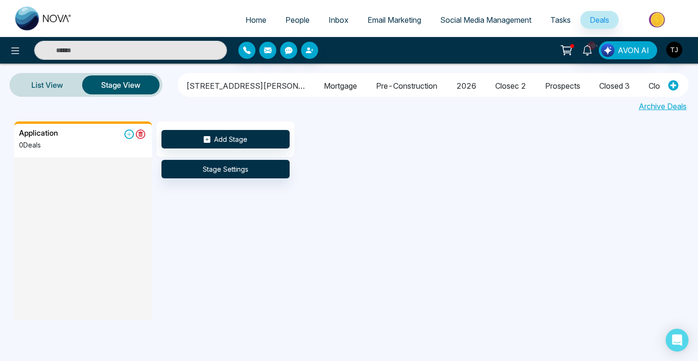
scroll to position [0, 0]
click at [423, 82] on ul "TEST Closed Arbor West 1515 pickering parkway Mortgage pre-construction 2026 cl…" at bounding box center [420, 85] width 480 height 20
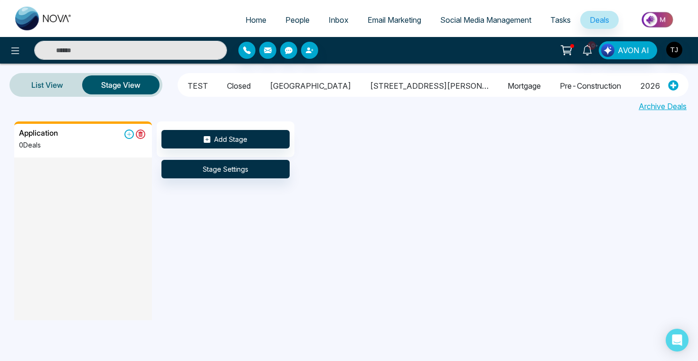
click at [507, 85] on li "Mortgage" at bounding box center [523, 84] width 33 height 16
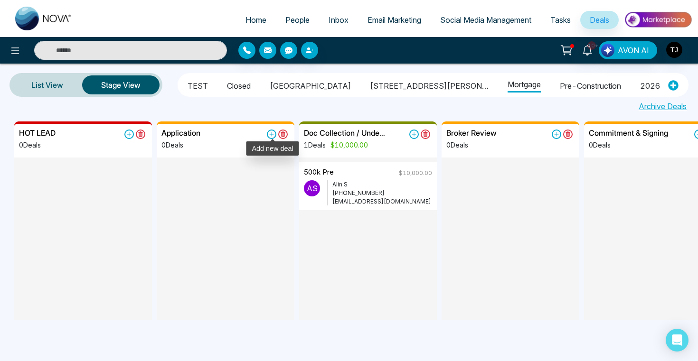
click at [271, 131] on icon at bounding box center [271, 134] width 9 height 9
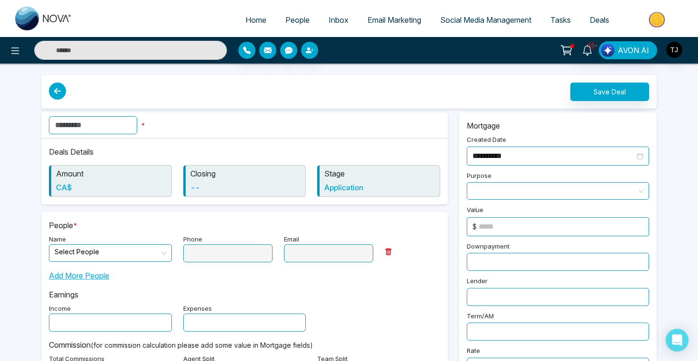
click at [126, 124] on input "text" at bounding box center [93, 125] width 88 height 18
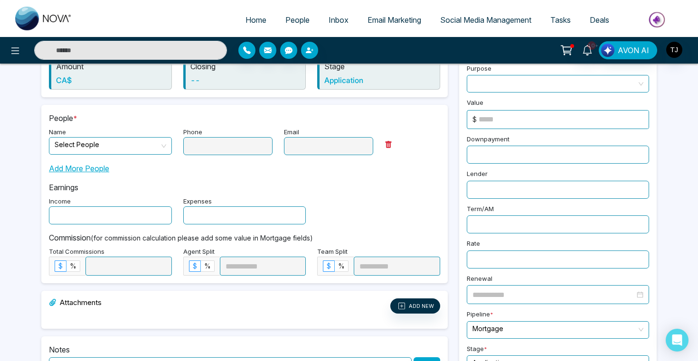
scroll to position [138, 0]
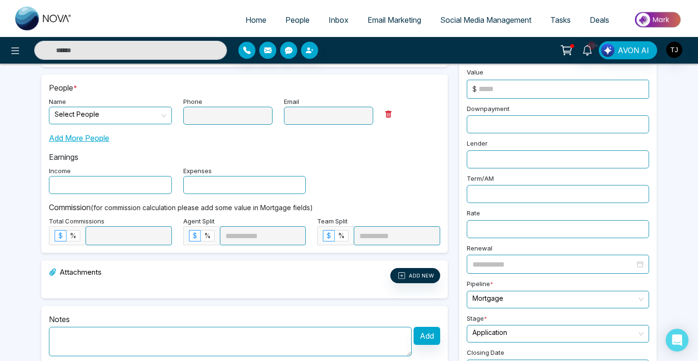
type input "***"
click at [131, 120] on input "search" at bounding box center [107, 114] width 105 height 14
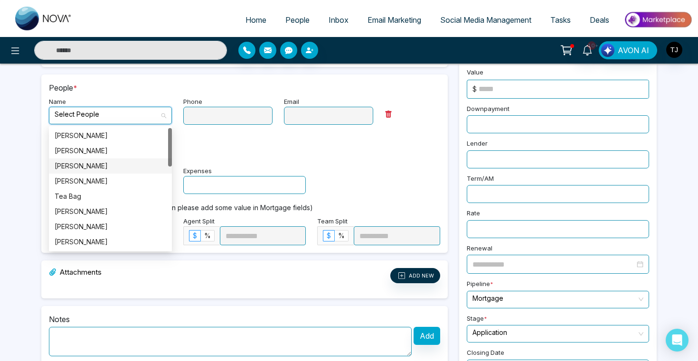
click at [130, 169] on div "Lincoln Burrows" at bounding box center [111, 166] width 112 height 10
type input "**********"
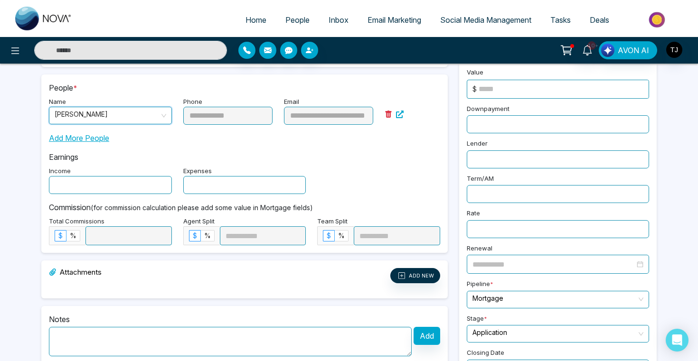
scroll to position [211, 0]
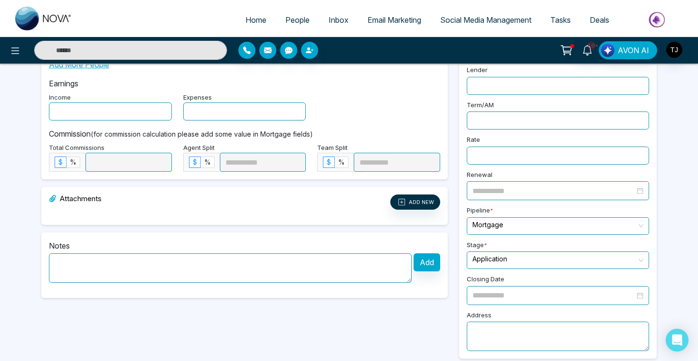
click at [128, 118] on input "text" at bounding box center [110, 112] width 123 height 18
click at [224, 108] on input "text" at bounding box center [244, 112] width 123 height 18
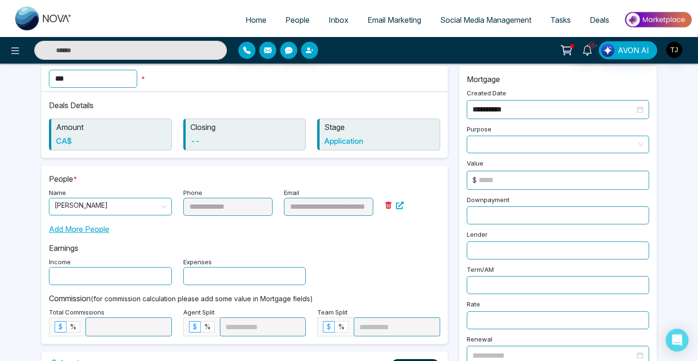
scroll to position [0, 0]
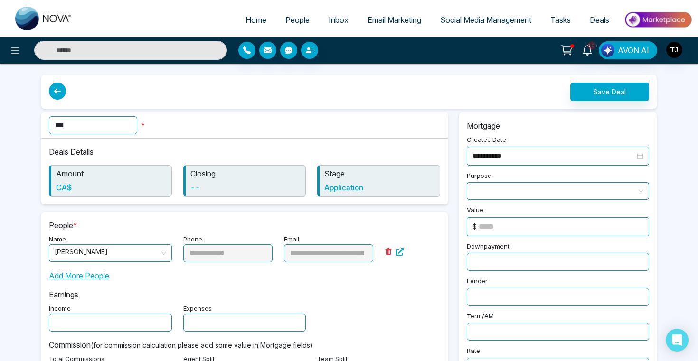
click at [564, 194] on span at bounding box center [557, 191] width 171 height 17
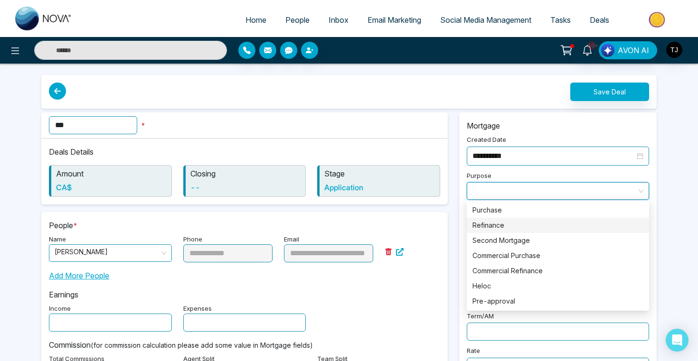
click at [543, 226] on div "Refinance" at bounding box center [557, 225] width 171 height 10
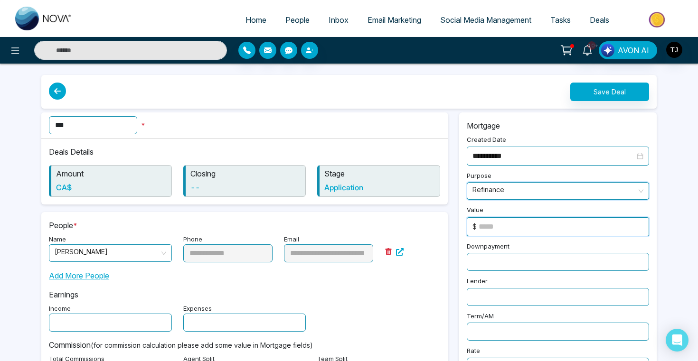
click at [536, 227] on input at bounding box center [563, 227] width 170 height 18
type input "******"
click at [548, 256] on input "text" at bounding box center [557, 262] width 182 height 18
type input "*****"
click at [544, 292] on input "text" at bounding box center [557, 297] width 182 height 18
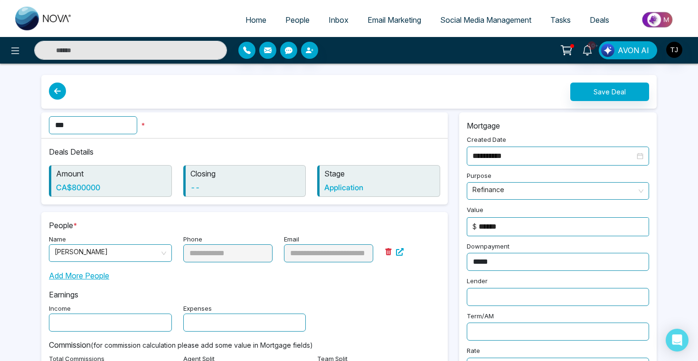
scroll to position [68, 0]
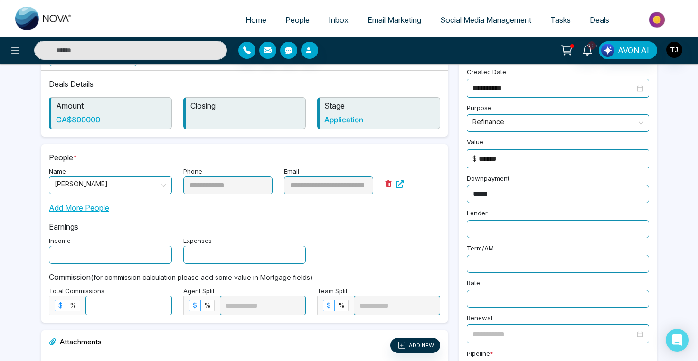
click at [527, 260] on input "text" at bounding box center [557, 264] width 182 height 18
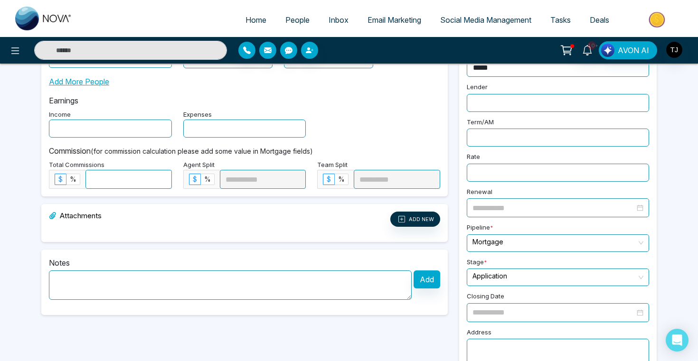
scroll to position [214, 0]
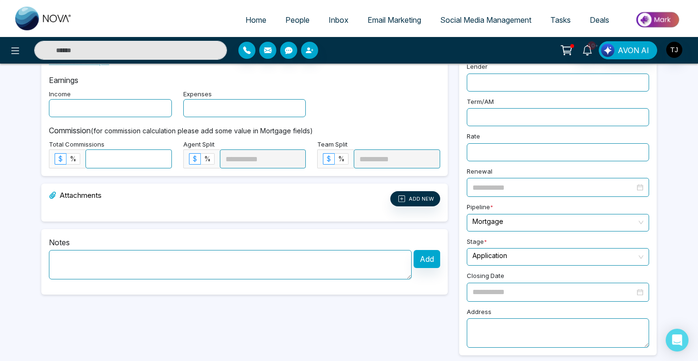
click at [510, 217] on input "search" at bounding box center [554, 221] width 164 height 14
click at [509, 196] on div "**********" at bounding box center [558, 133] width 194 height 429
click at [499, 295] on div at bounding box center [557, 292] width 182 height 19
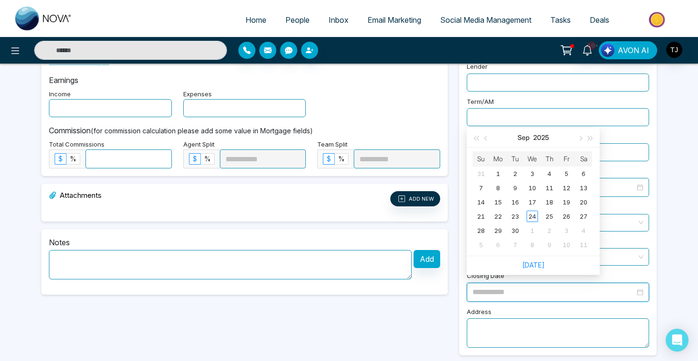
click at [499, 332] on textarea at bounding box center [557, 332] width 182 height 29
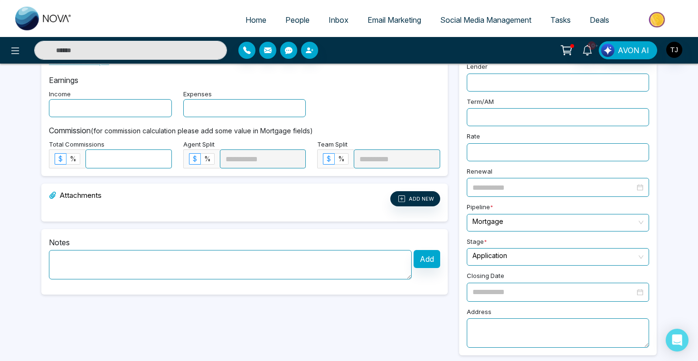
click at [132, 267] on textarea at bounding box center [230, 264] width 363 height 29
click at [68, 158] on label "%" at bounding box center [73, 158] width 14 height 11
click at [61, 156] on span "$" at bounding box center [60, 159] width 4 height 8
click at [103, 159] on input at bounding box center [128, 159] width 85 height 18
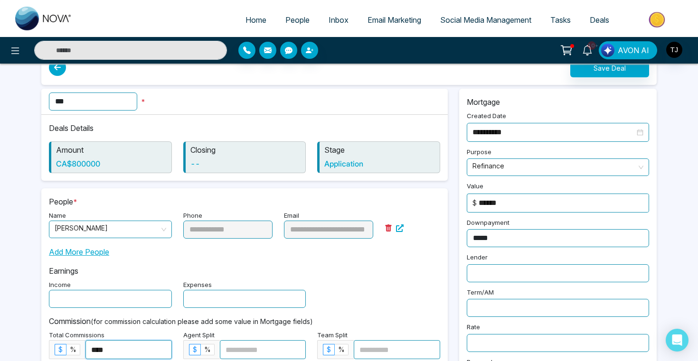
scroll to position [0, 0]
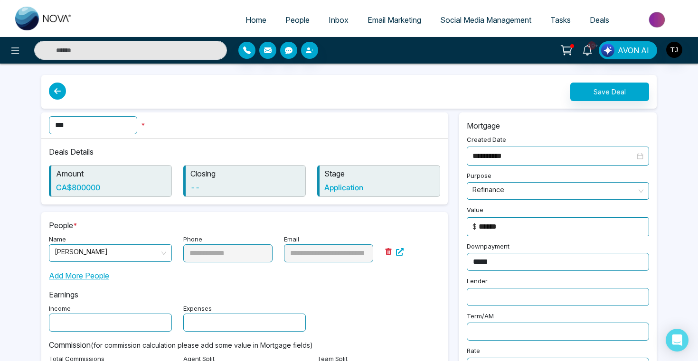
type input "****"
click at [615, 93] on button "Save Deal" at bounding box center [609, 92] width 79 height 19
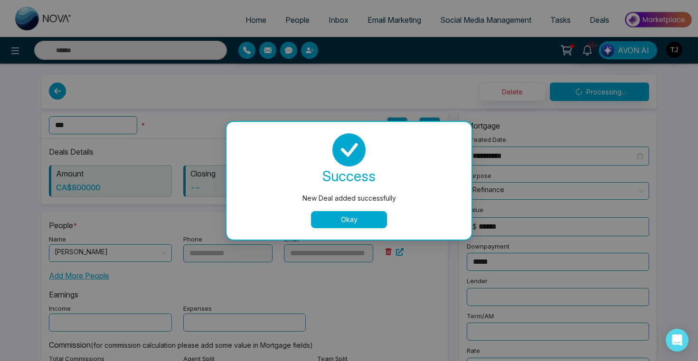
click at [382, 218] on button "Okay" at bounding box center [349, 219] width 76 height 17
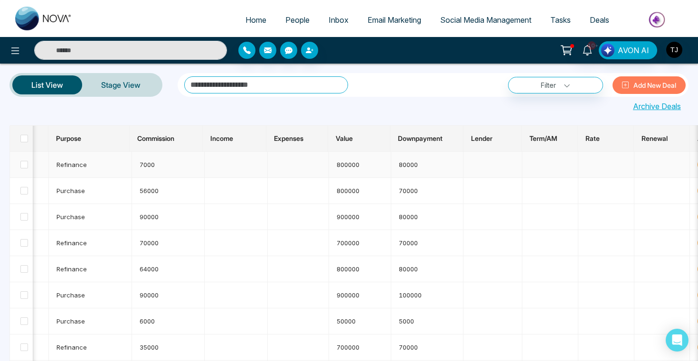
scroll to position [0, 0]
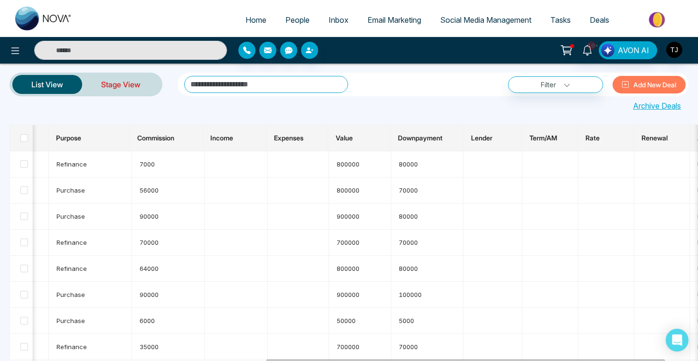
click at [124, 86] on link "Stage View" at bounding box center [120, 84] width 77 height 23
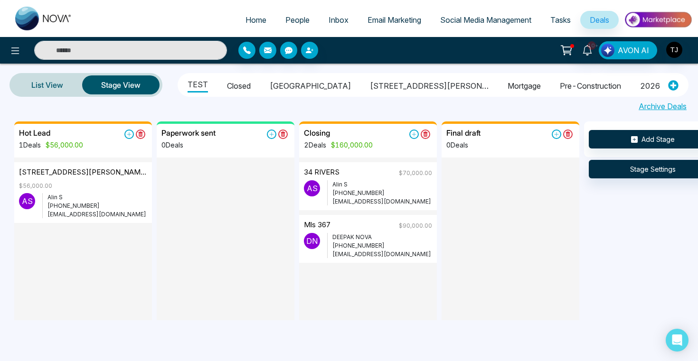
click at [507, 84] on li "Mortgage" at bounding box center [523, 84] width 33 height 16
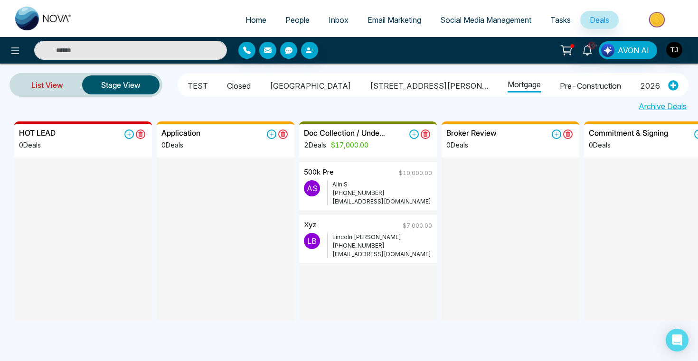
click at [36, 87] on link "List View" at bounding box center [47, 85] width 70 height 23
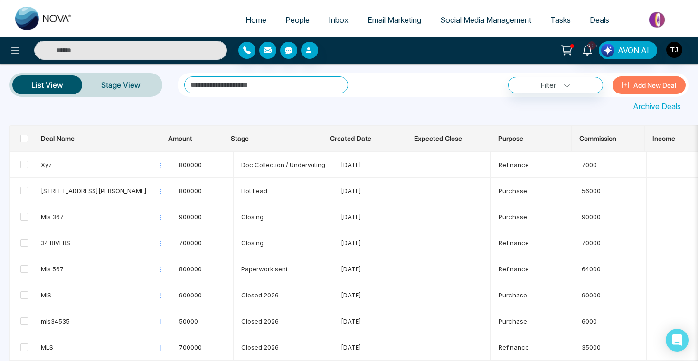
click at [285, 21] on span "People" at bounding box center [297, 19] width 24 height 9
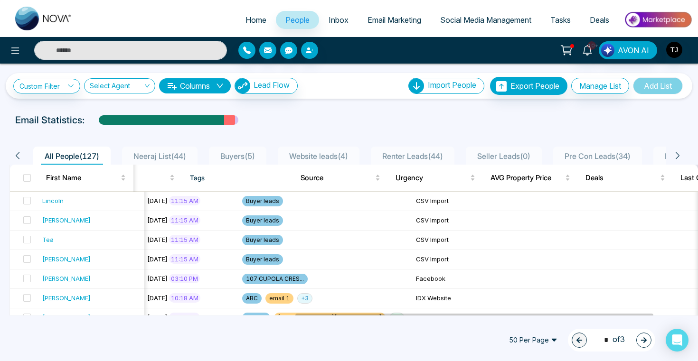
click at [125, 39] on div "10+ AVON AI" at bounding box center [349, 50] width 698 height 27
click at [127, 49] on input "text" at bounding box center [130, 50] width 193 height 19
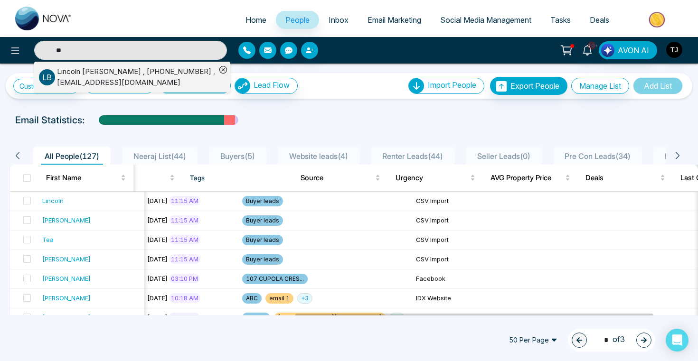
type input "**"
click at [66, 75] on div "Lincoln Burrows , +14169963412 , lincolnburrows52@gmail.com" at bounding box center [136, 76] width 159 height 21
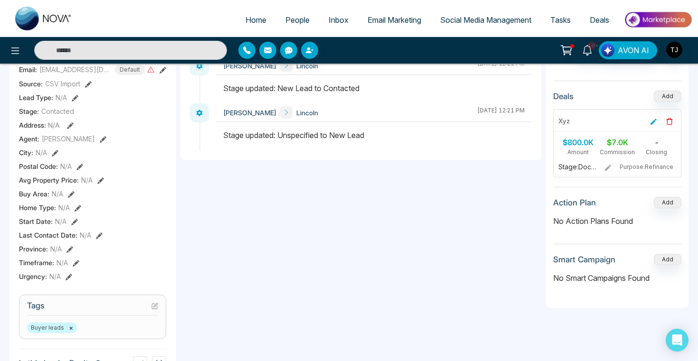
click at [610, 169] on icon at bounding box center [608, 168] width 8 height 8
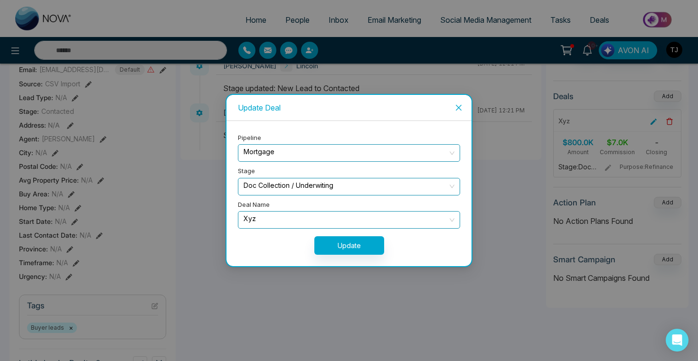
click at [331, 179] on input "search" at bounding box center [345, 185] width 204 height 14
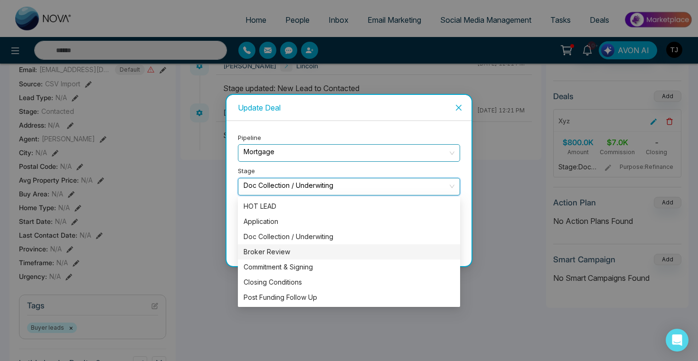
click at [307, 249] on div "Broker Review" at bounding box center [348, 252] width 211 height 10
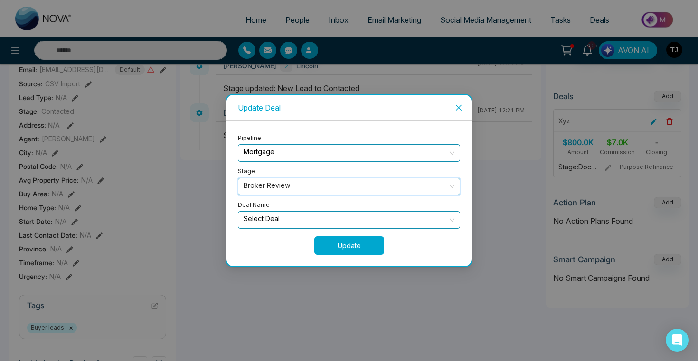
click at [335, 241] on button "Update" at bounding box center [349, 245] width 70 height 19
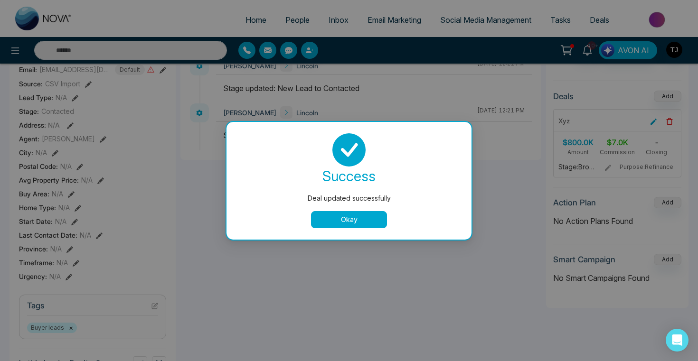
click at [339, 208] on div "success Deal updated successfully Okay" at bounding box center [349, 180] width 222 height 95
click at [345, 224] on button "Okay" at bounding box center [349, 219] width 76 height 17
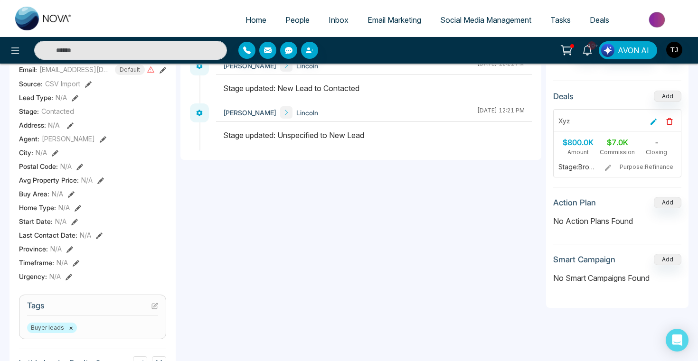
click at [598, 22] on span "Deals" at bounding box center [598, 19] width 19 height 9
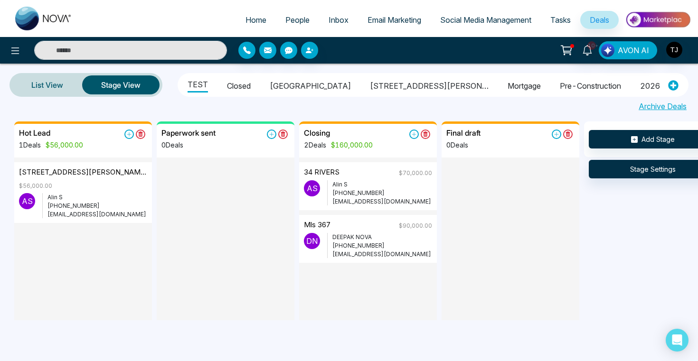
click at [507, 84] on li "Mortgage" at bounding box center [523, 84] width 33 height 16
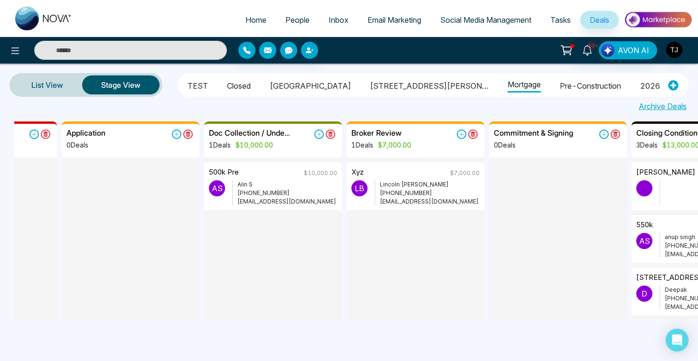
scroll to position [0, 96]
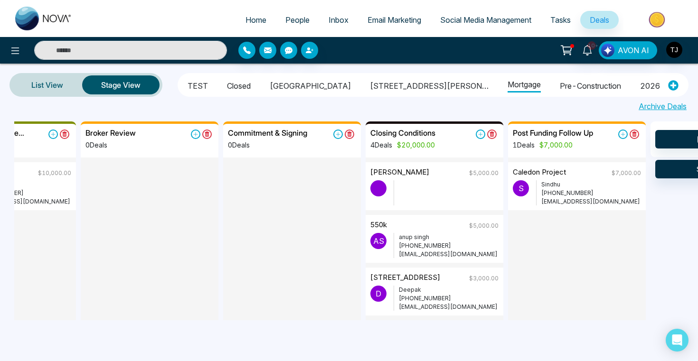
click at [662, 12] on img at bounding box center [657, 19] width 69 height 21
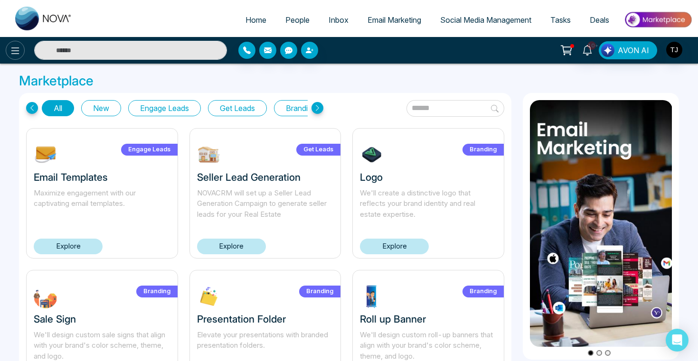
click at [9, 49] on icon at bounding box center [14, 50] width 11 height 11
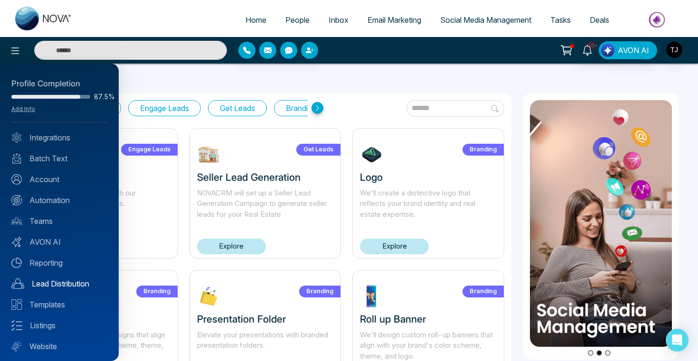
click at [54, 283] on link "Lead Distribution" at bounding box center [59, 283] width 96 height 11
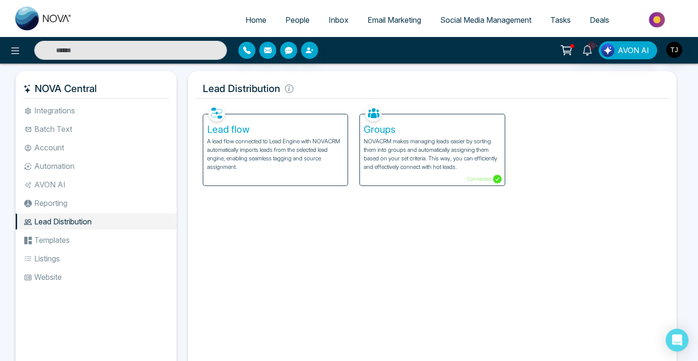
click at [285, 154] on p "A lead flow connected to Lead Engine with NOVACRM automatically imports leads f…" at bounding box center [275, 154] width 137 height 34
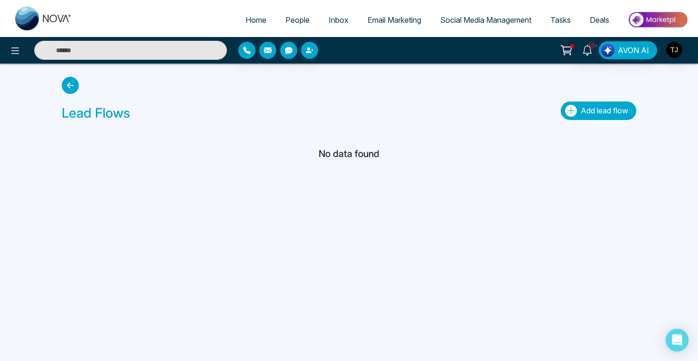
click at [594, 110] on span "Add lead flow" at bounding box center [603, 110] width 47 height 9
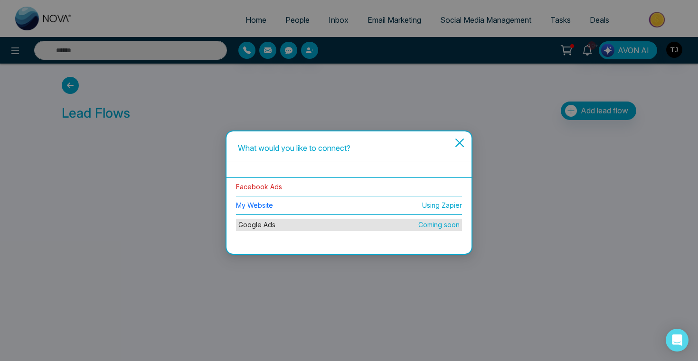
click at [253, 186] on link "Facebook Ads" at bounding box center [259, 187] width 46 height 8
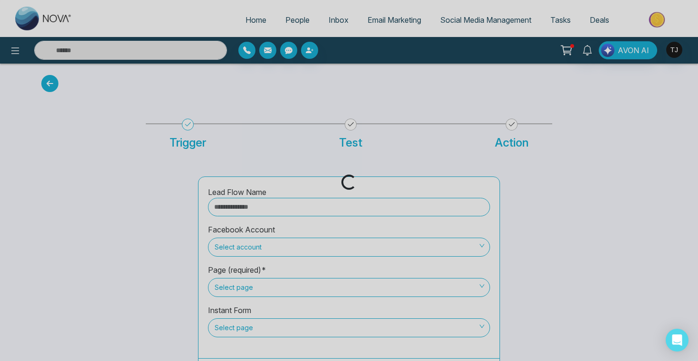
scroll to position [24, 0]
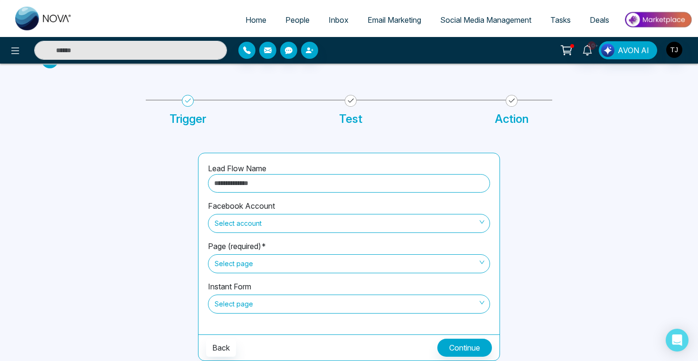
click at [248, 182] on input "text" at bounding box center [349, 183] width 282 height 19
click at [234, 226] on span "Select account" at bounding box center [348, 223] width 269 height 16
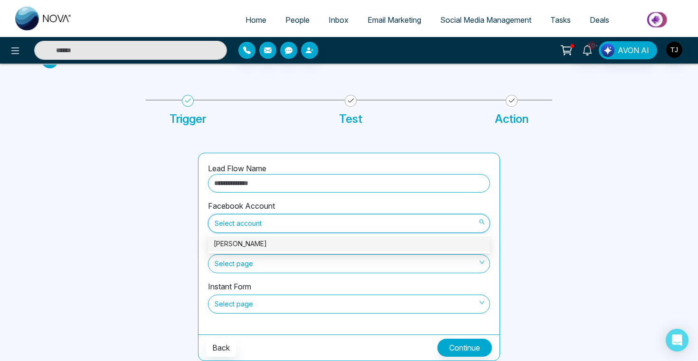
click at [239, 244] on div "[PERSON_NAME]" at bounding box center [349, 244] width 270 height 10
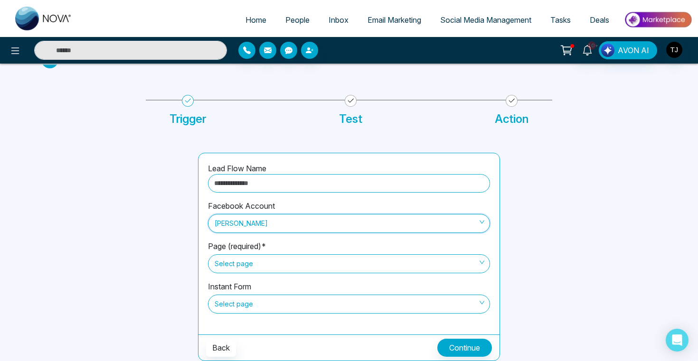
click at [267, 270] on span "Select page" at bounding box center [348, 264] width 269 height 16
click at [255, 261] on span "Select page" at bounding box center [348, 264] width 269 height 16
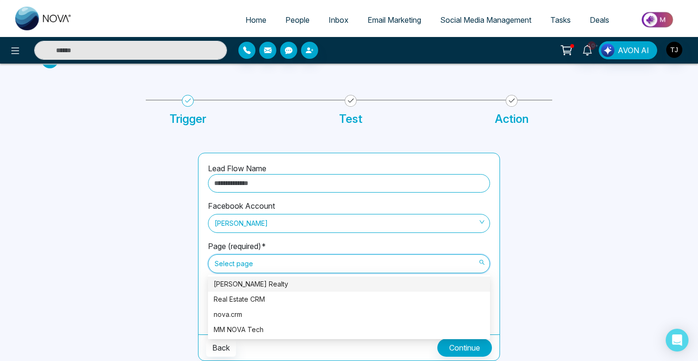
click at [191, 277] on div at bounding box center [114, 257] width 157 height 208
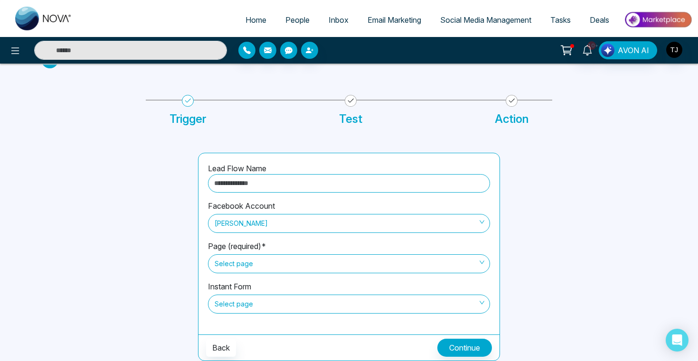
click at [249, 271] on span "Select page" at bounding box center [348, 264] width 269 height 16
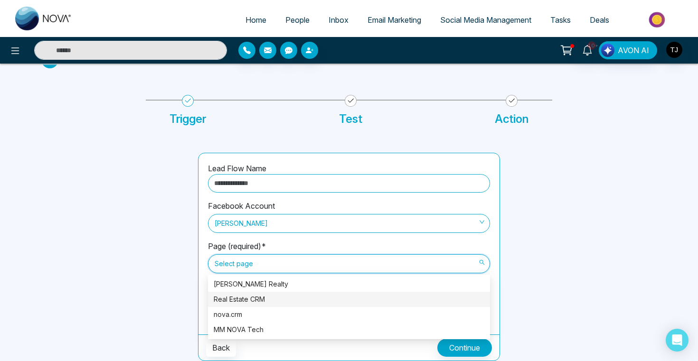
click at [248, 302] on div "Real Estate CRM" at bounding box center [349, 299] width 270 height 10
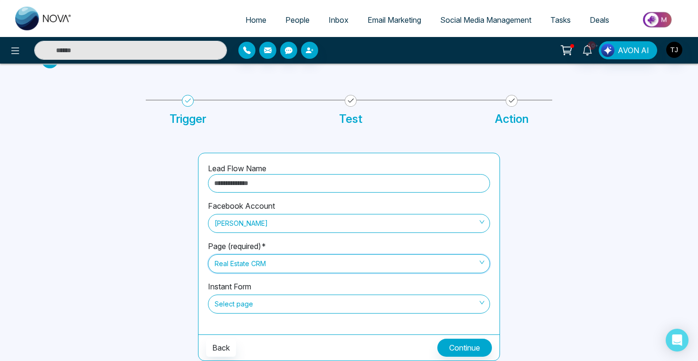
click at [252, 262] on span "Real Estate CRM" at bounding box center [348, 264] width 269 height 16
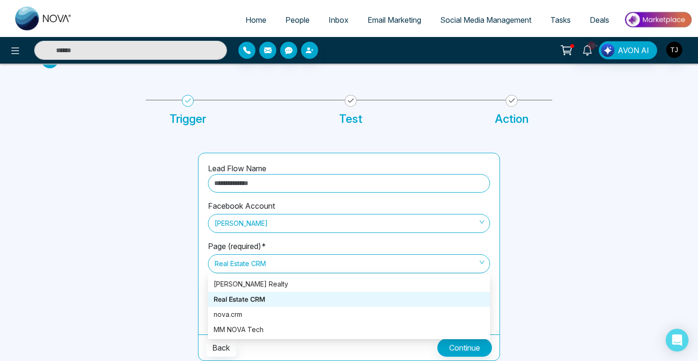
click at [206, 292] on div "Lead Flow Name Facebook Account Triston James Page (required)* Real Estate CRM …" at bounding box center [348, 243] width 301 height 181
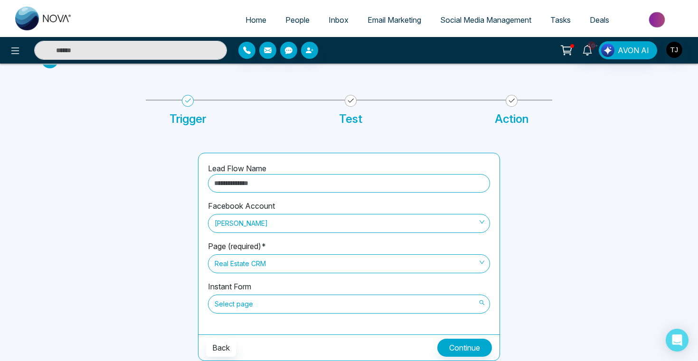
click at [228, 310] on span "Select page" at bounding box center [348, 304] width 269 height 16
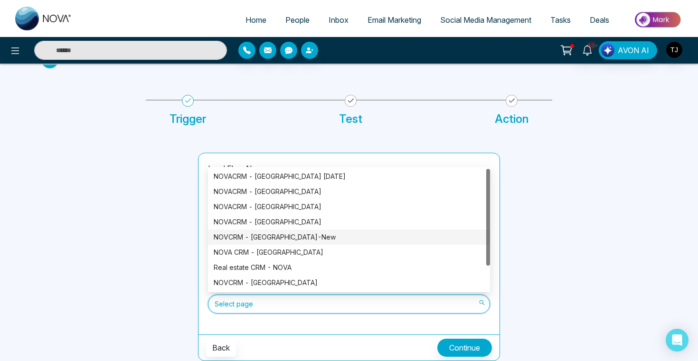
click at [204, 255] on div "Lead Flow Name Facebook Account Triston James Page (required)* Real Estate CRM …" at bounding box center [348, 243] width 301 height 181
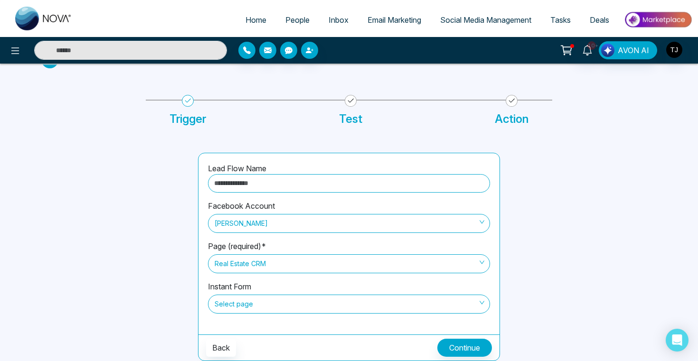
click at [232, 269] on span "Real Estate CRM" at bounding box center [348, 264] width 269 height 16
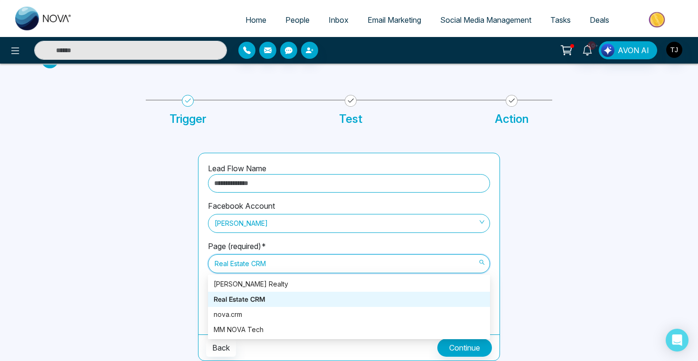
click at [235, 313] on div "nova.crm" at bounding box center [349, 314] width 270 height 10
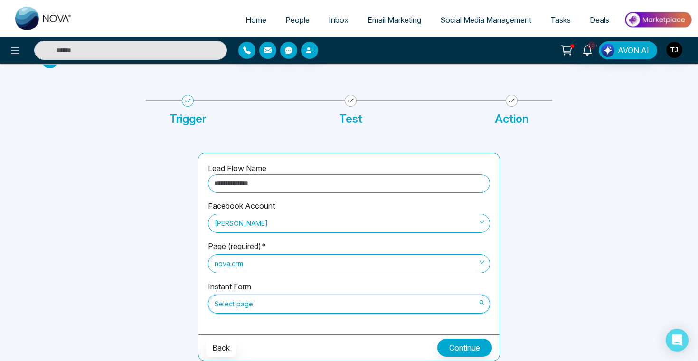
click at [234, 295] on input "search" at bounding box center [346, 302] width 264 height 14
click at [193, 193] on div "Lead Flow Name Facebook Account Triston James Page (required)* nova.crm Instant…" at bounding box center [348, 257] width 313 height 208
click at [485, 20] on span "Social Media Management" at bounding box center [485, 19] width 91 height 9
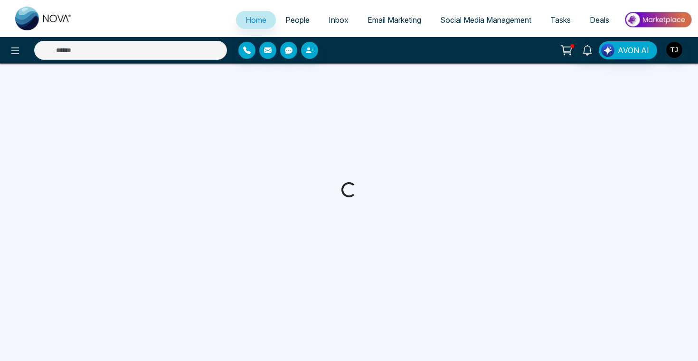
click at [408, 19] on span "Email Marketing" at bounding box center [394, 19] width 54 height 9
select select "*"
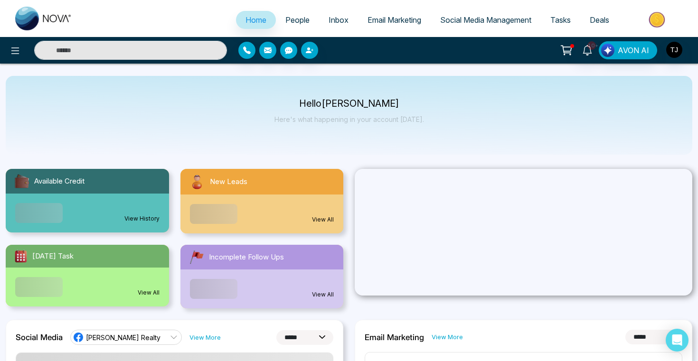
click at [401, 23] on span "Email Marketing" at bounding box center [394, 19] width 54 height 9
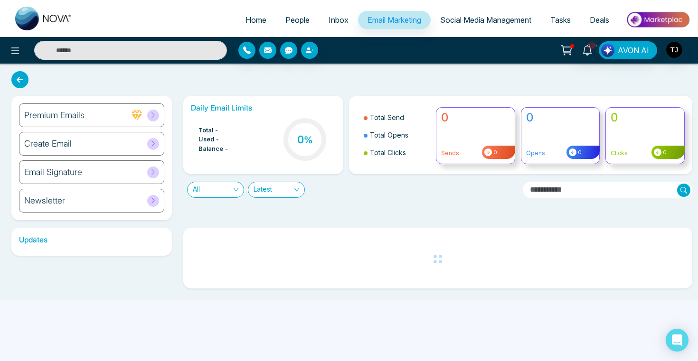
click at [73, 108] on div "Premium Emails" at bounding box center [91, 115] width 145 height 24
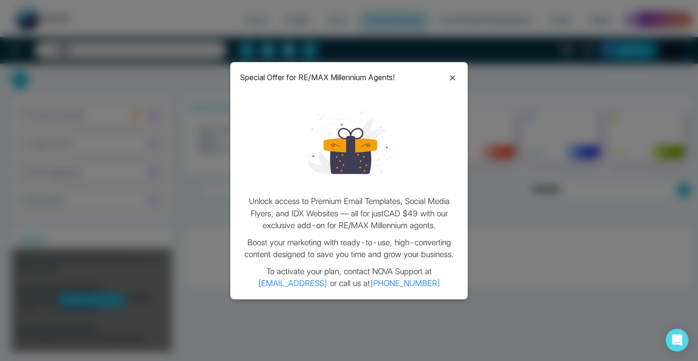
click at [455, 80] on icon at bounding box center [452, 77] width 11 height 11
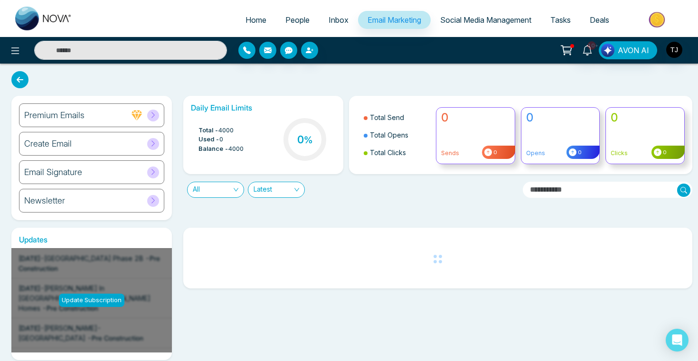
click at [488, 22] on span "Social Media Management" at bounding box center [485, 19] width 91 height 9
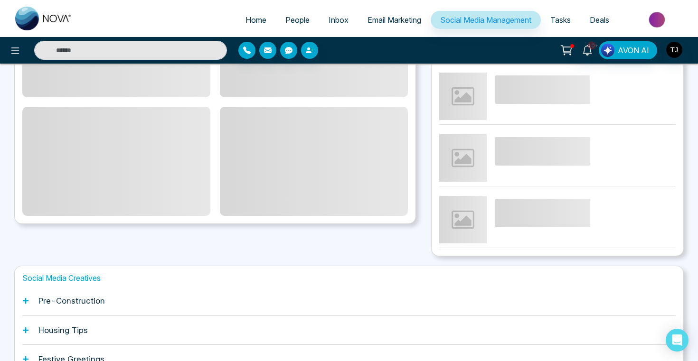
scroll to position [252, 0]
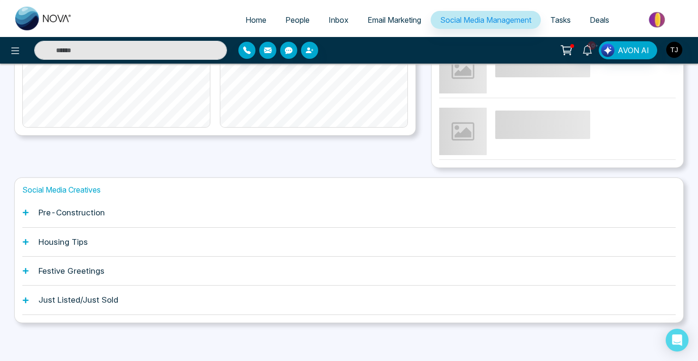
click at [145, 211] on div "Pre-Construction" at bounding box center [348, 212] width 653 height 29
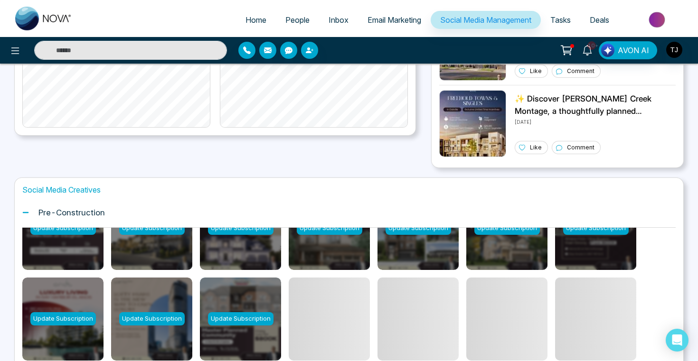
scroll to position [141, 0]
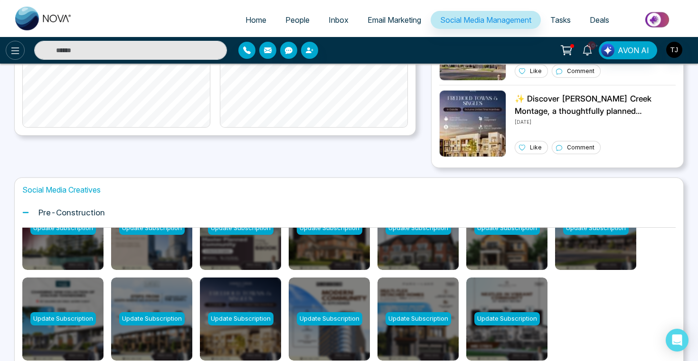
click at [11, 48] on icon at bounding box center [14, 50] width 11 height 11
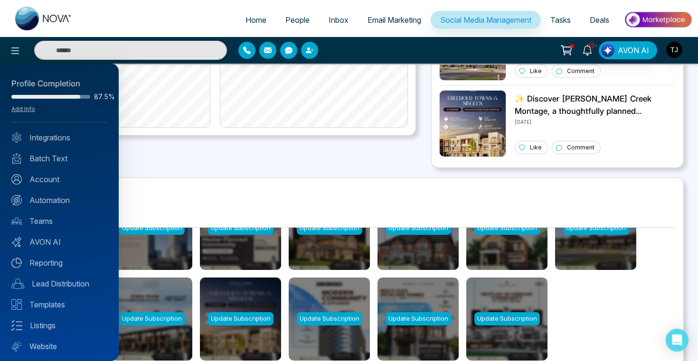
click at [42, 248] on div "Profile Completion 87.5% Add Info Integrations Batch Text Account Automation Te…" at bounding box center [59, 213] width 119 height 298
click at [44, 245] on link "AVON AI" at bounding box center [59, 241] width 96 height 11
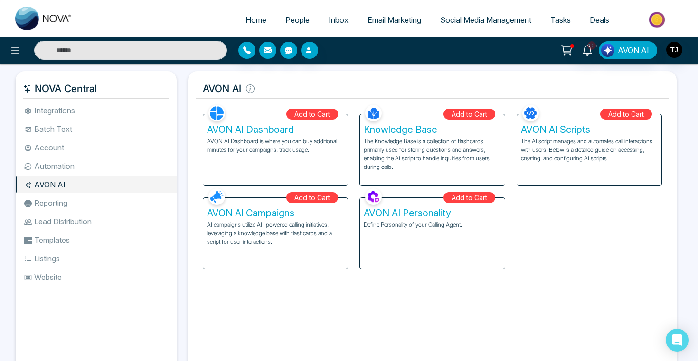
click at [559, 134] on h5 "AVON AI Scripts" at bounding box center [589, 129] width 137 height 11
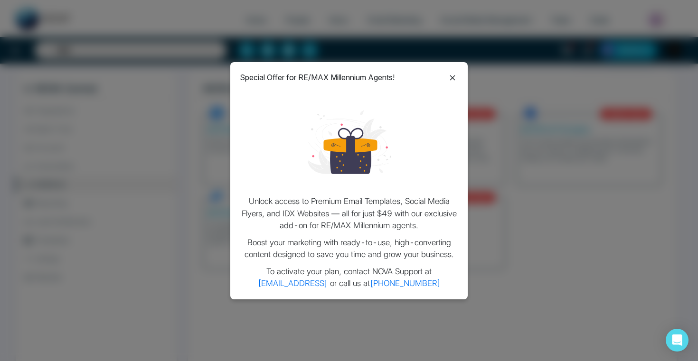
click at [454, 81] on icon at bounding box center [452, 77] width 11 height 11
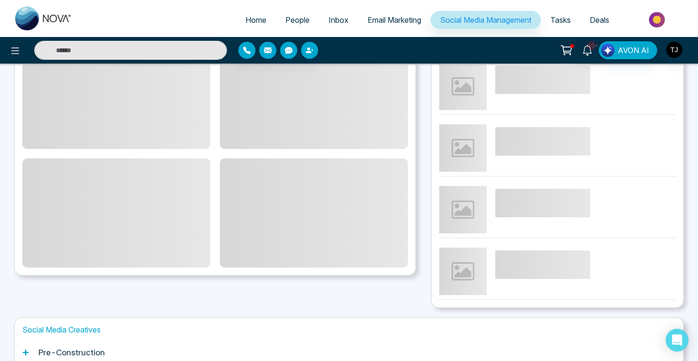
scroll to position [252, 0]
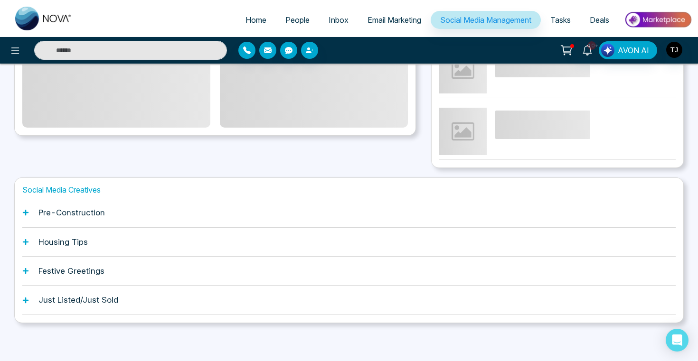
click at [170, 215] on div "Pre-Construction" at bounding box center [348, 212] width 653 height 29
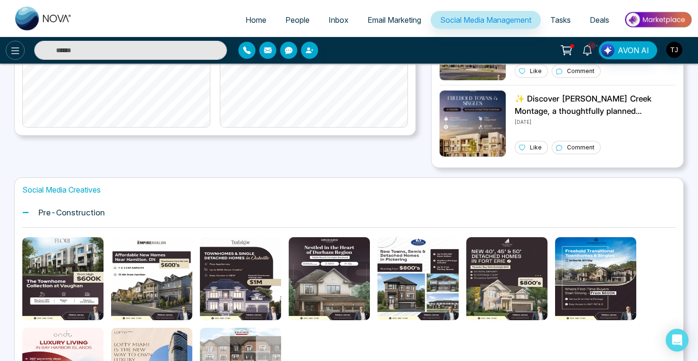
click at [15, 51] on icon at bounding box center [14, 50] width 11 height 11
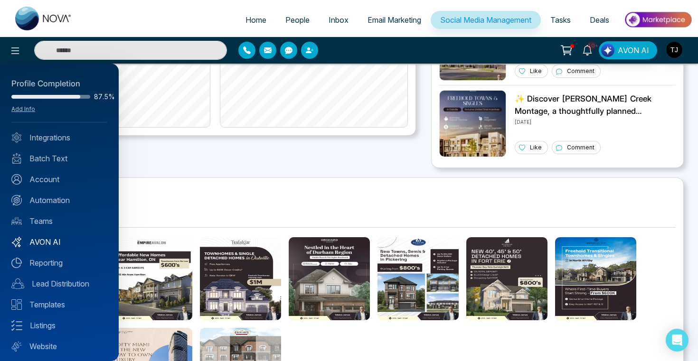
click at [58, 246] on link "AVON AI" at bounding box center [59, 241] width 96 height 11
